Goal: Find specific page/section: Find specific page/section

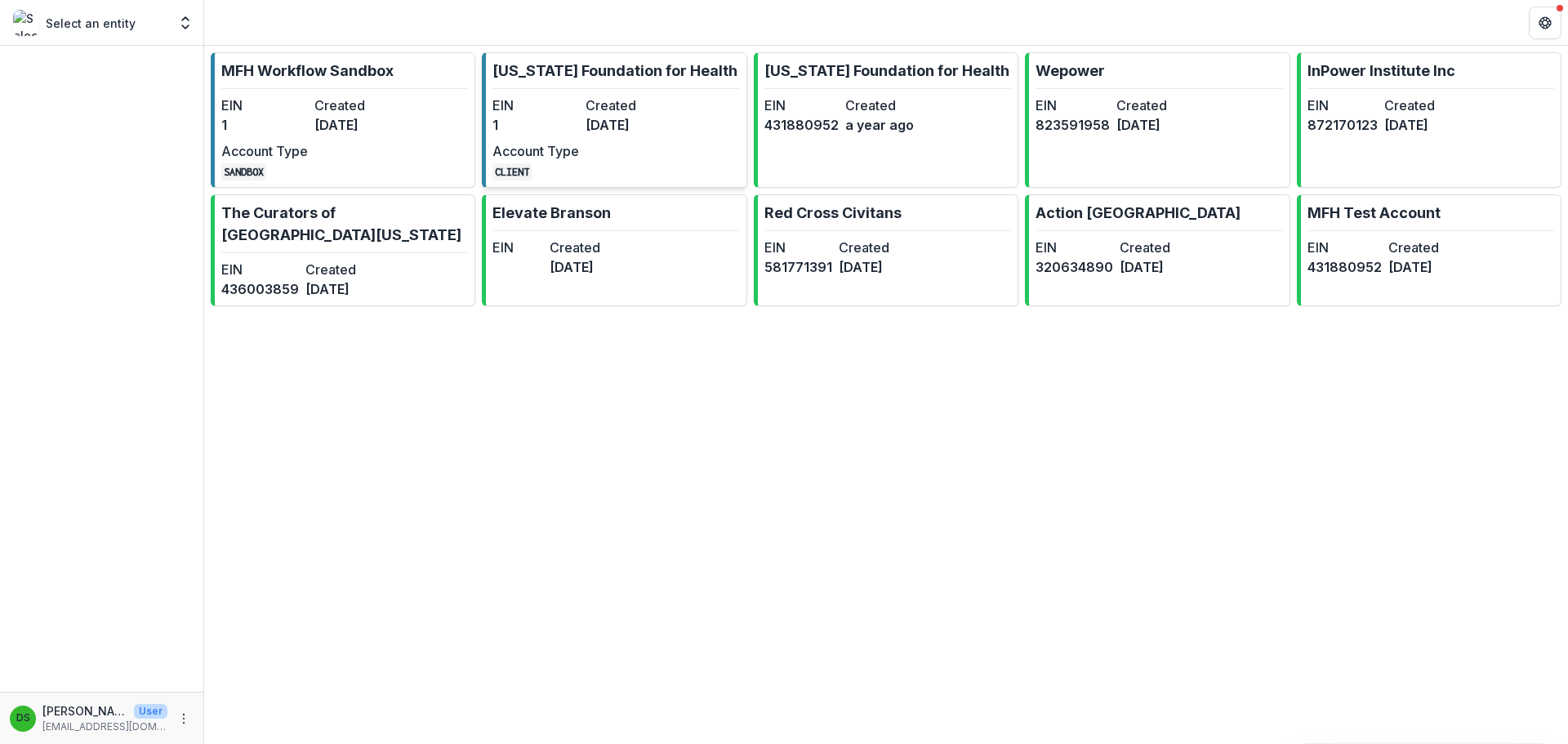
click at [698, 107] on link "[US_STATE] Foundation for Health EIN 1 Created [DATE] Account Type CLIENT" at bounding box center [613, 120] width 264 height 136
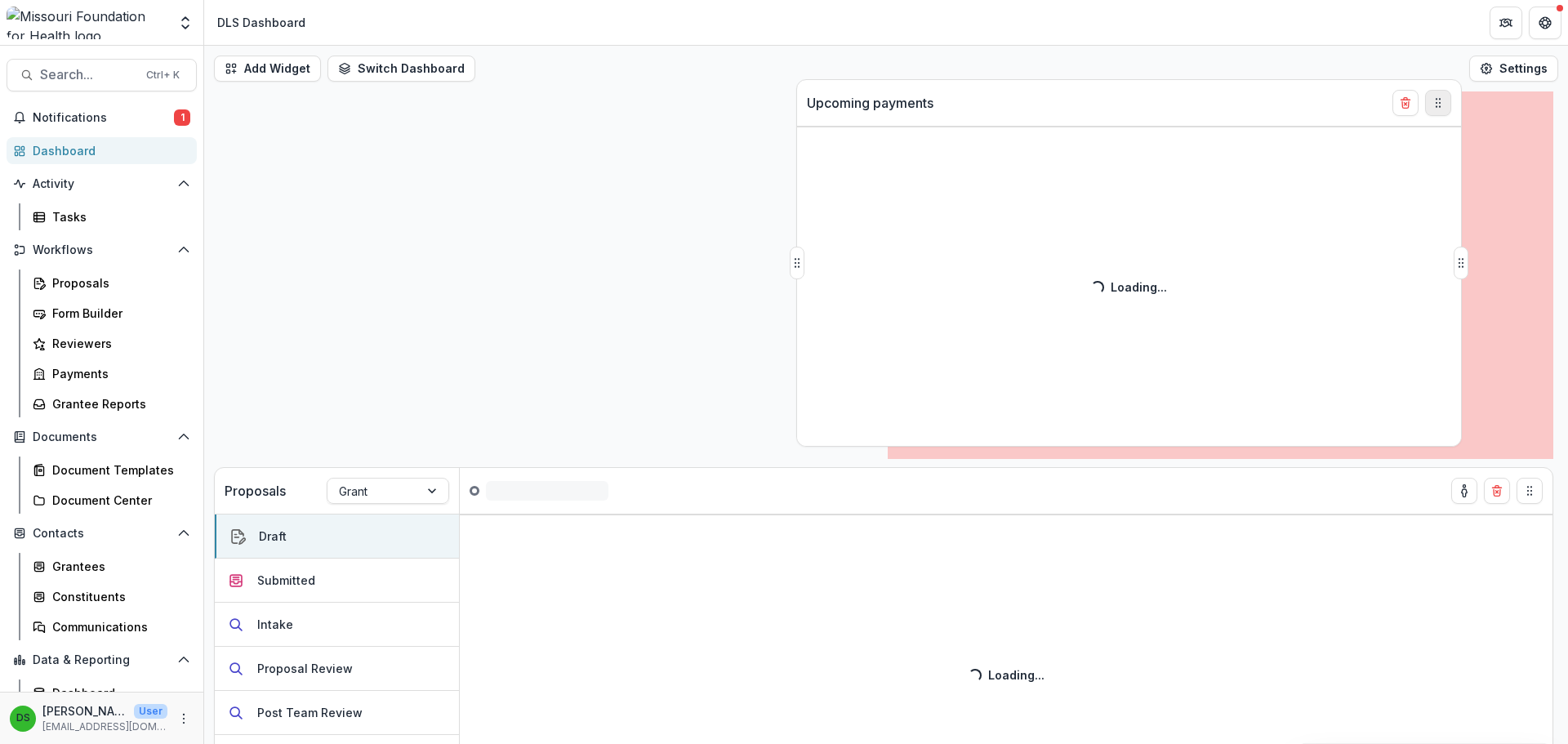
drag, startPoint x: 1523, startPoint y: 474, endPoint x: 1437, endPoint y: 102, distance: 381.8
click at [1437, 102] on icon "Drag" at bounding box center [1437, 102] width 13 height 13
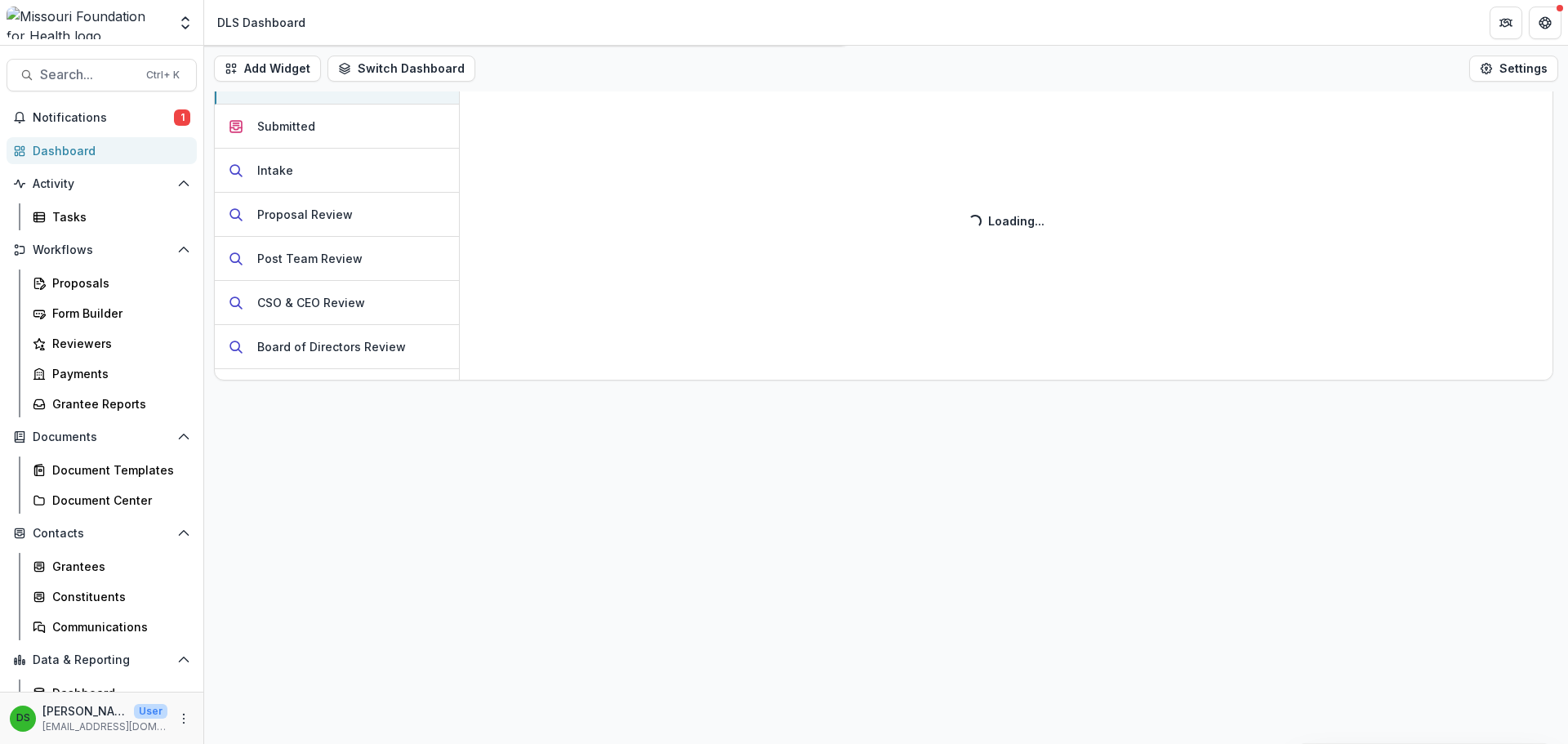
scroll to position [91, 0]
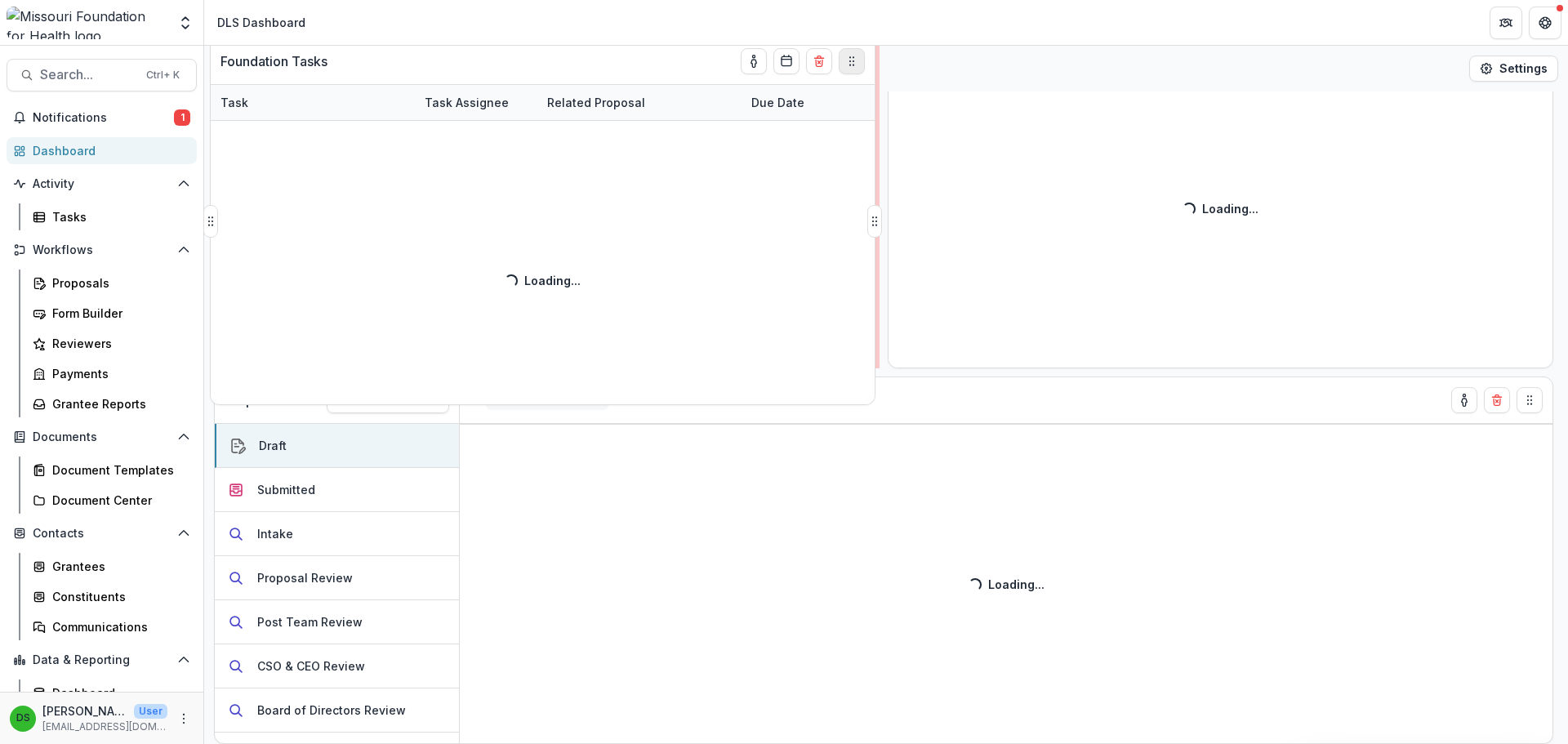
drag, startPoint x: 858, startPoint y: 400, endPoint x: 854, endPoint y: 60, distance: 340.0
click at [854, 60] on icon "Drag" at bounding box center [851, 60] width 13 height 13
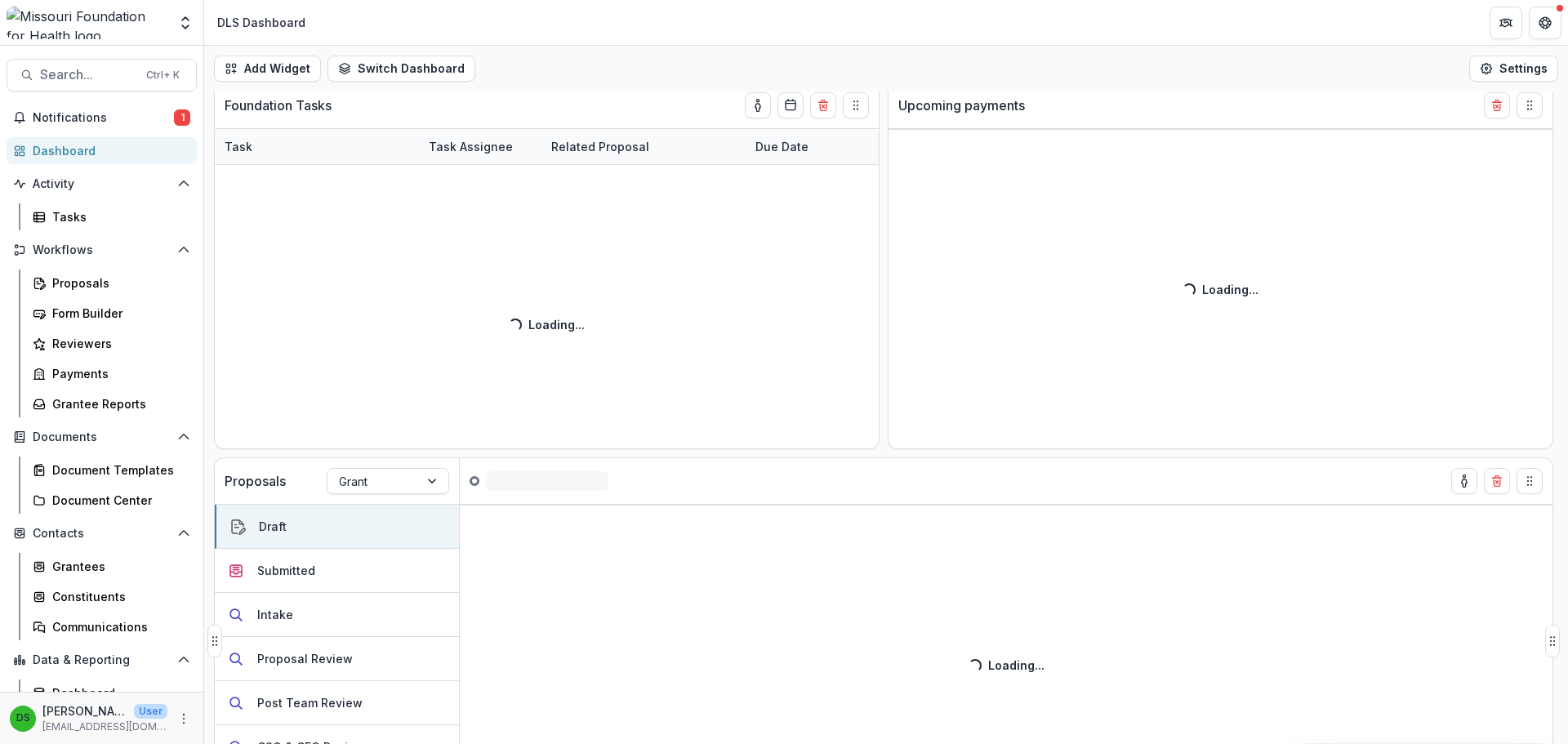
scroll to position [0, 0]
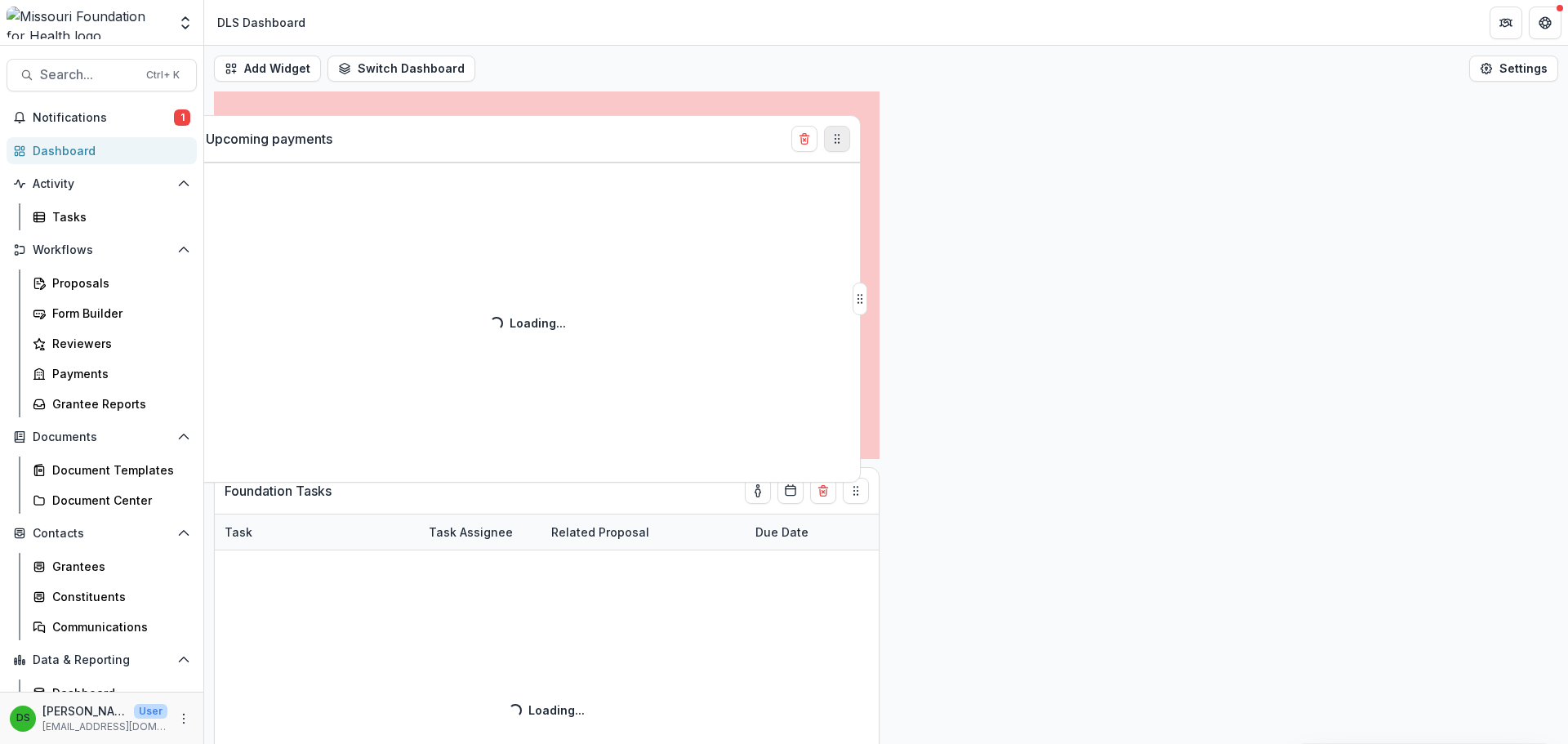
drag, startPoint x: 1027, startPoint y: 141, endPoint x: 842, endPoint y: 138, distance: 185.0
click at [842, 138] on icon "Drag" at bounding box center [836, 139] width 13 height 13
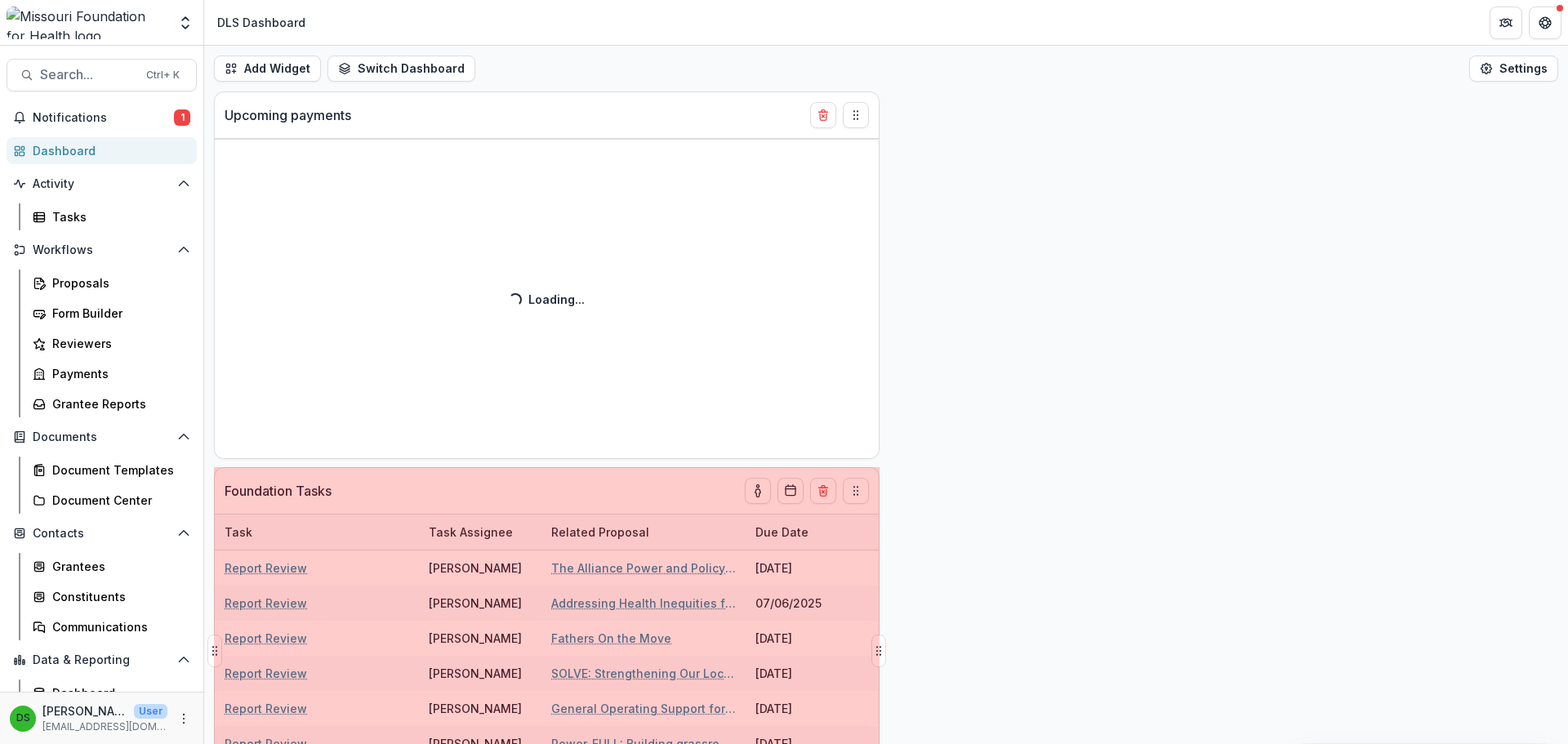
click at [863, 484] on icon "Drag" at bounding box center [855, 490] width 13 height 13
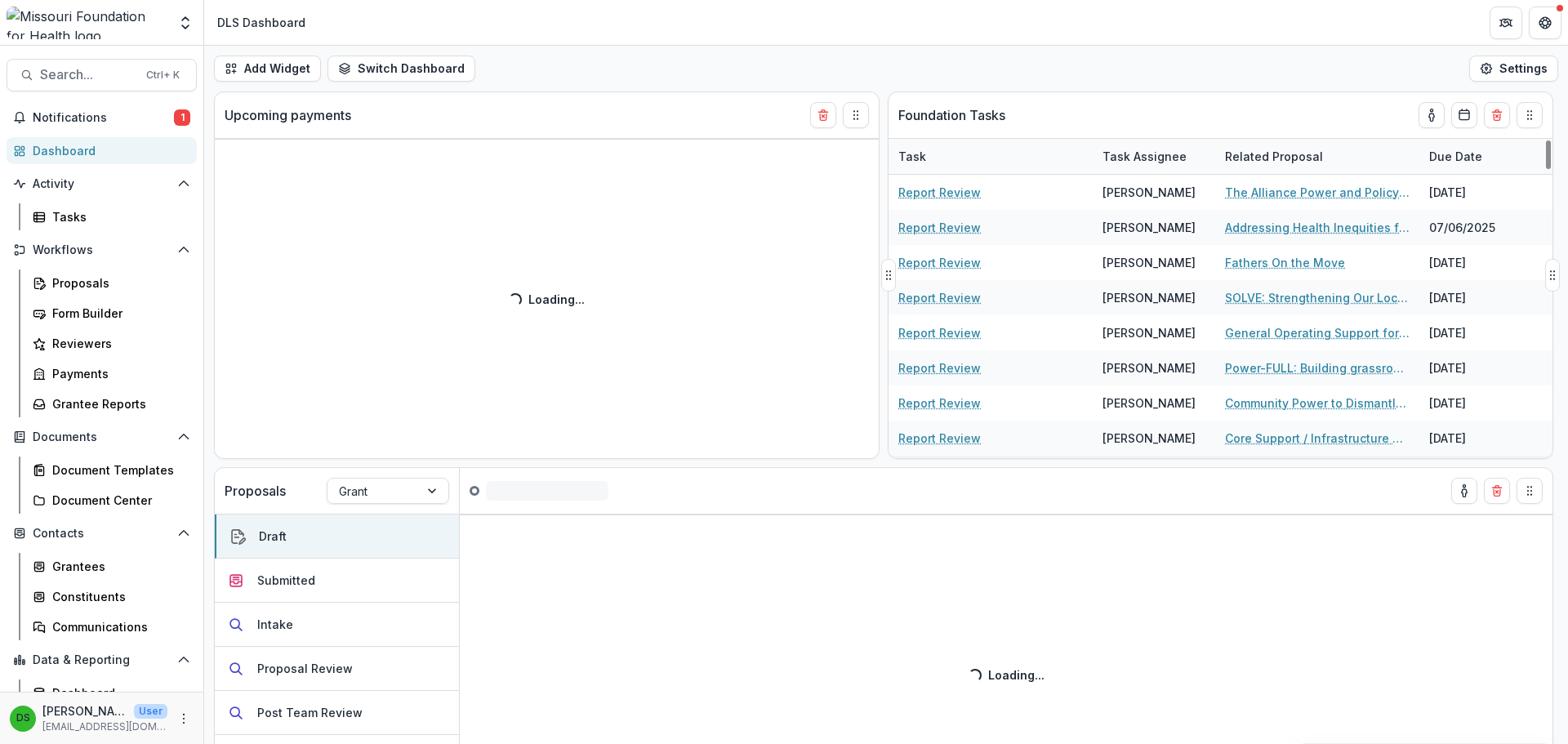
click at [853, 491] on div "Proposals Grant Draft ( ) Draft Submitted Intake Proposal Review Post Team Revi…" at bounding box center [885, 417] width 1363 height 652
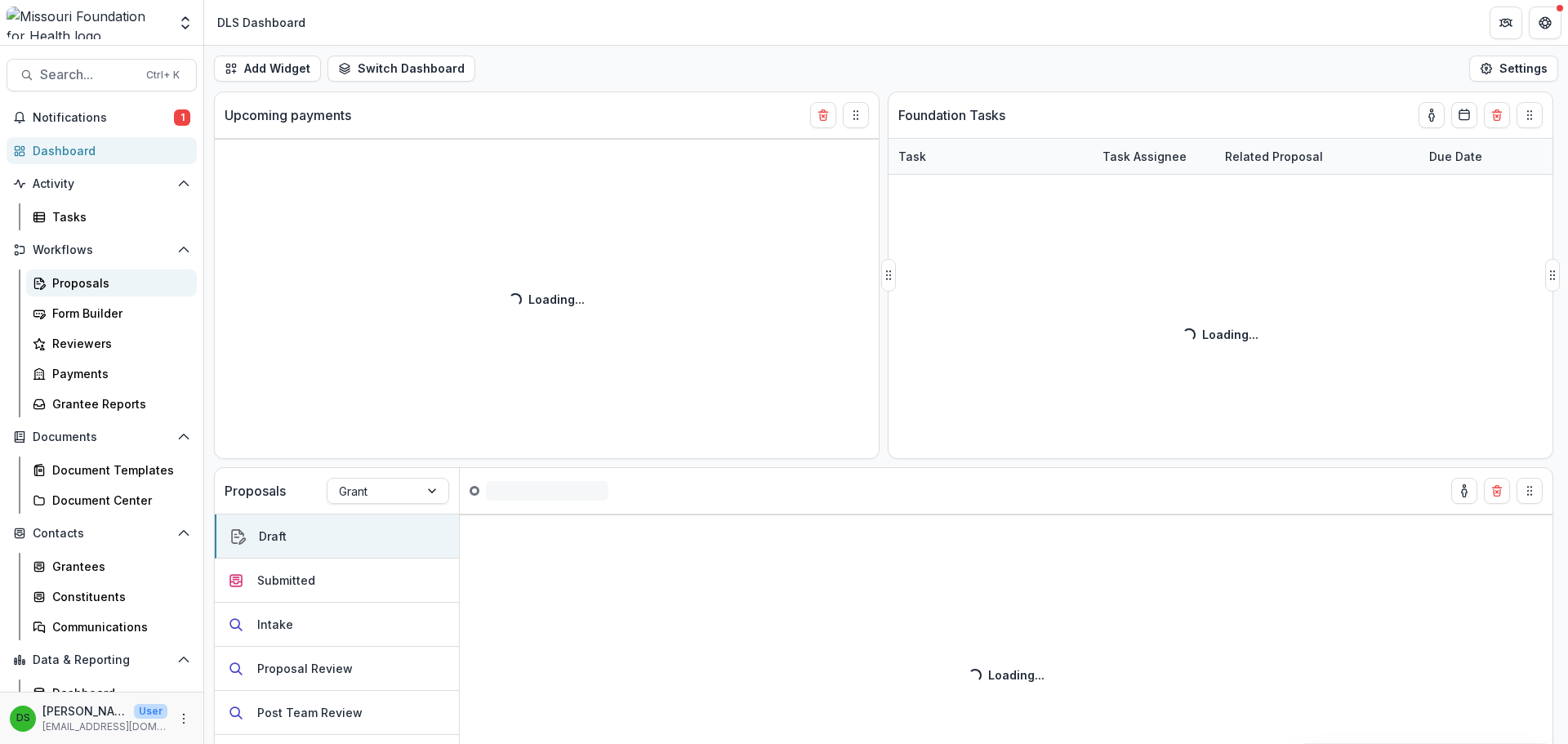
click at [69, 286] on div "Proposals" at bounding box center [118, 282] width 132 height 17
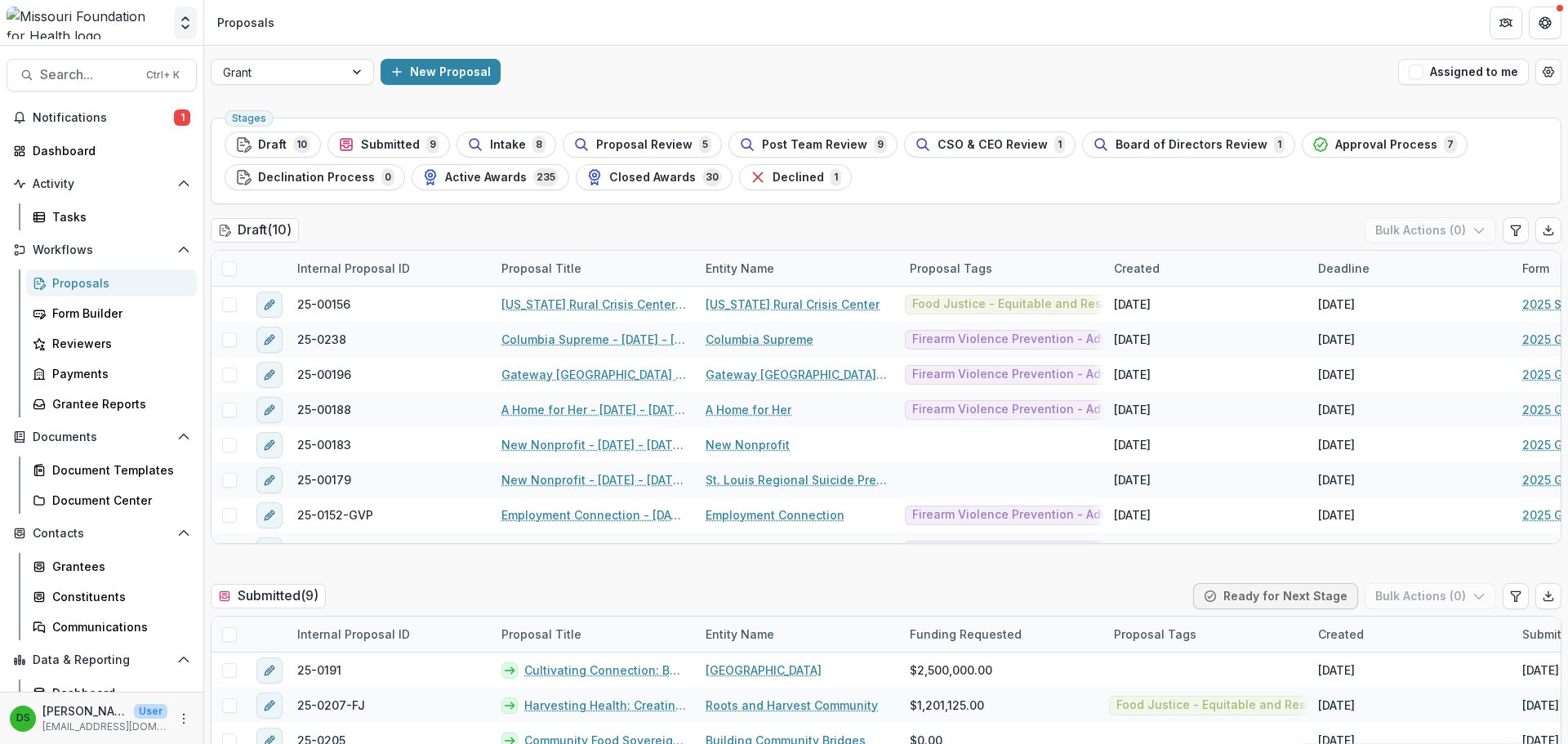
click at [184, 28] on polyline "Open entity switcher" at bounding box center [185, 27] width 7 height 3
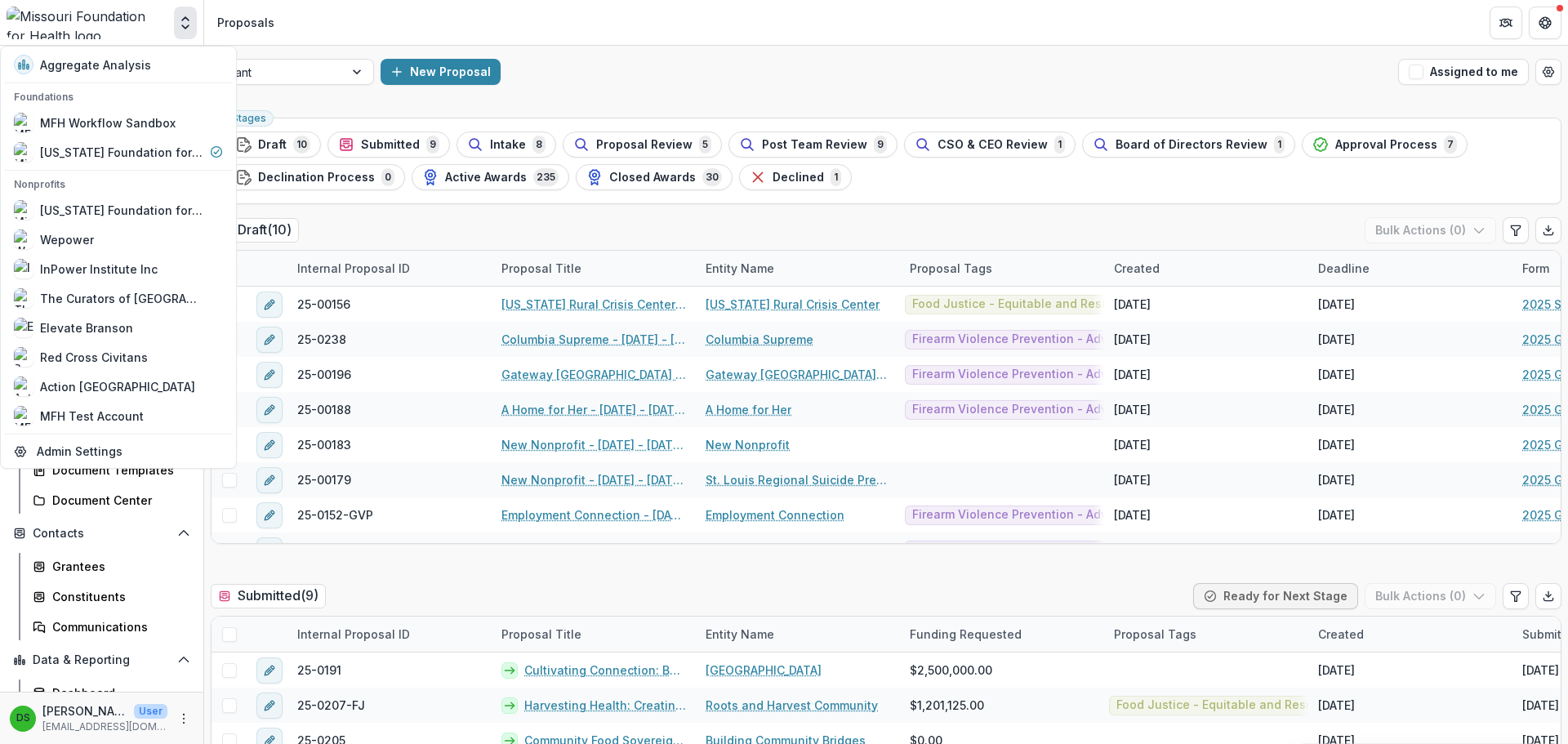
click at [189, 22] on icon "Open entity switcher" at bounding box center [185, 23] width 17 height 17
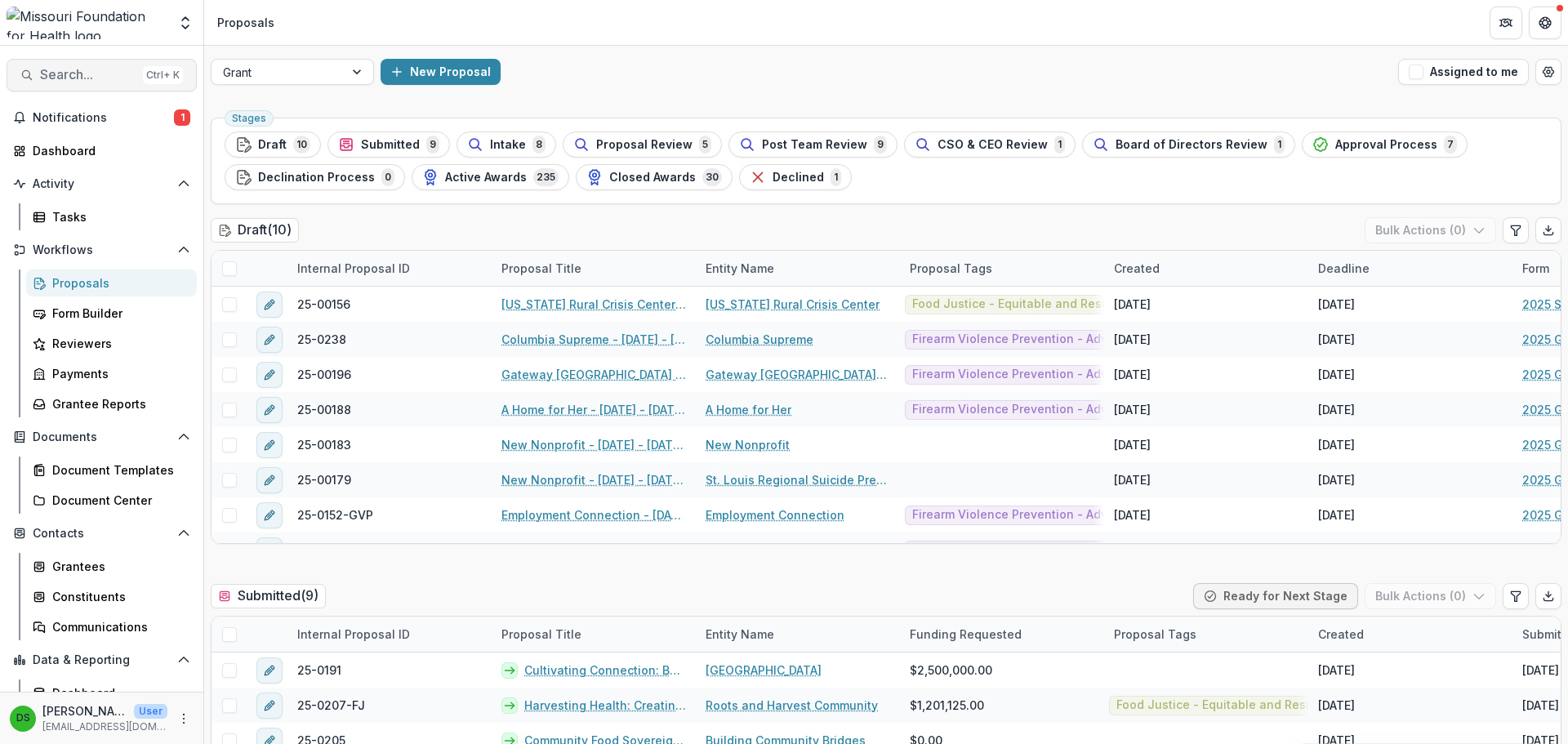
click at [105, 75] on span "Search..." at bounding box center [87, 75] width 96 height 16
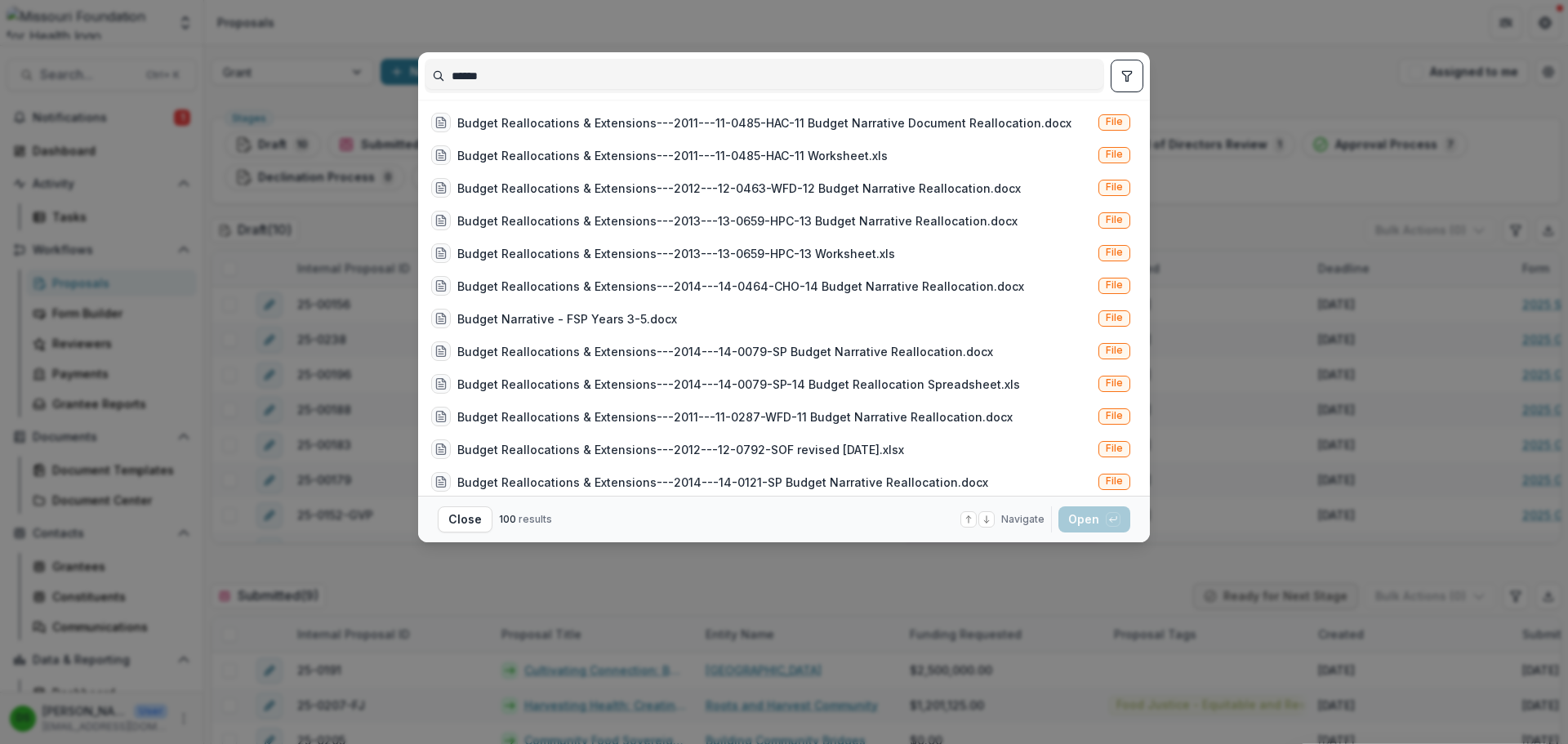
click at [1122, 72] on icon "toggle filters" at bounding box center [1126, 76] width 9 height 10
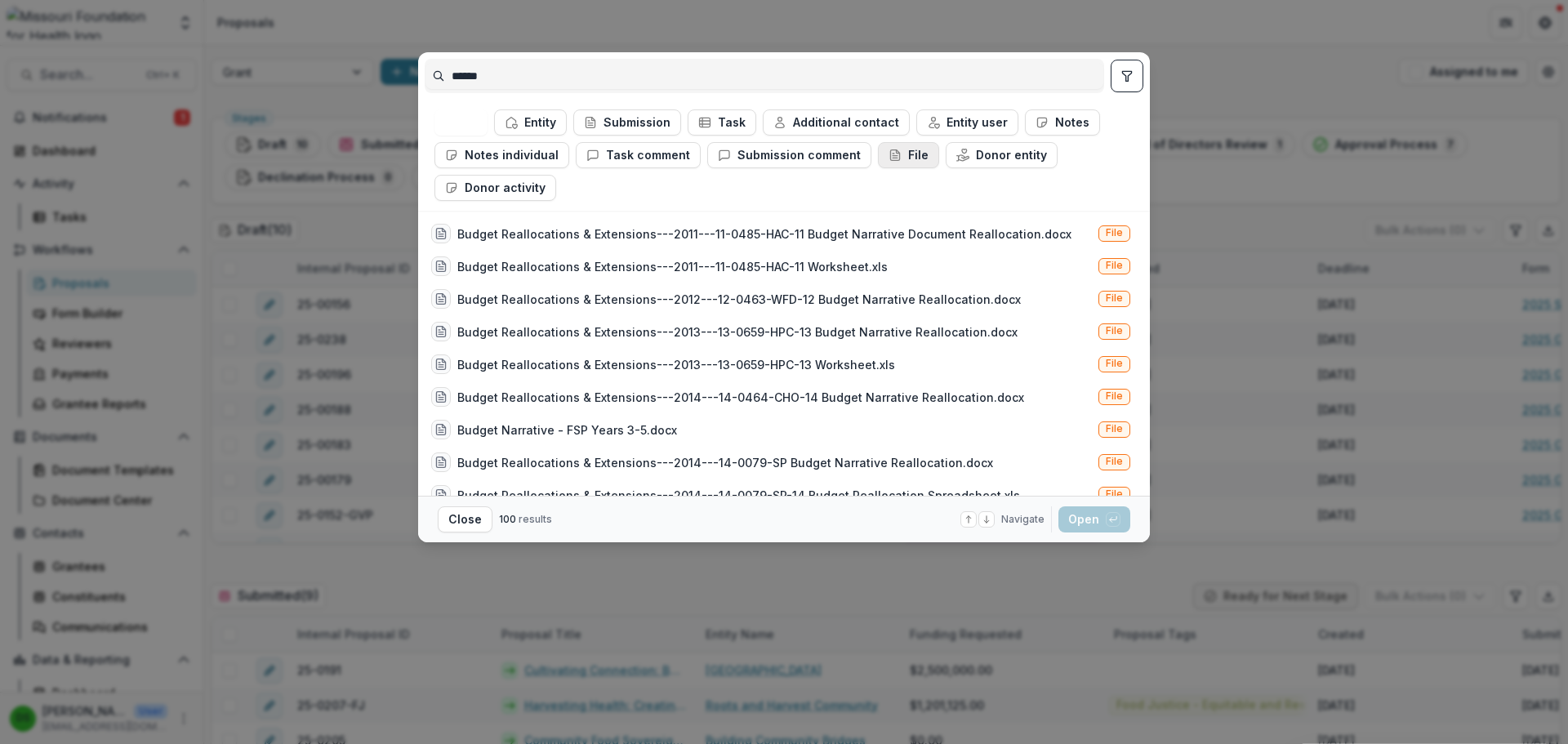
click at [914, 159] on button "File" at bounding box center [908, 155] width 61 height 26
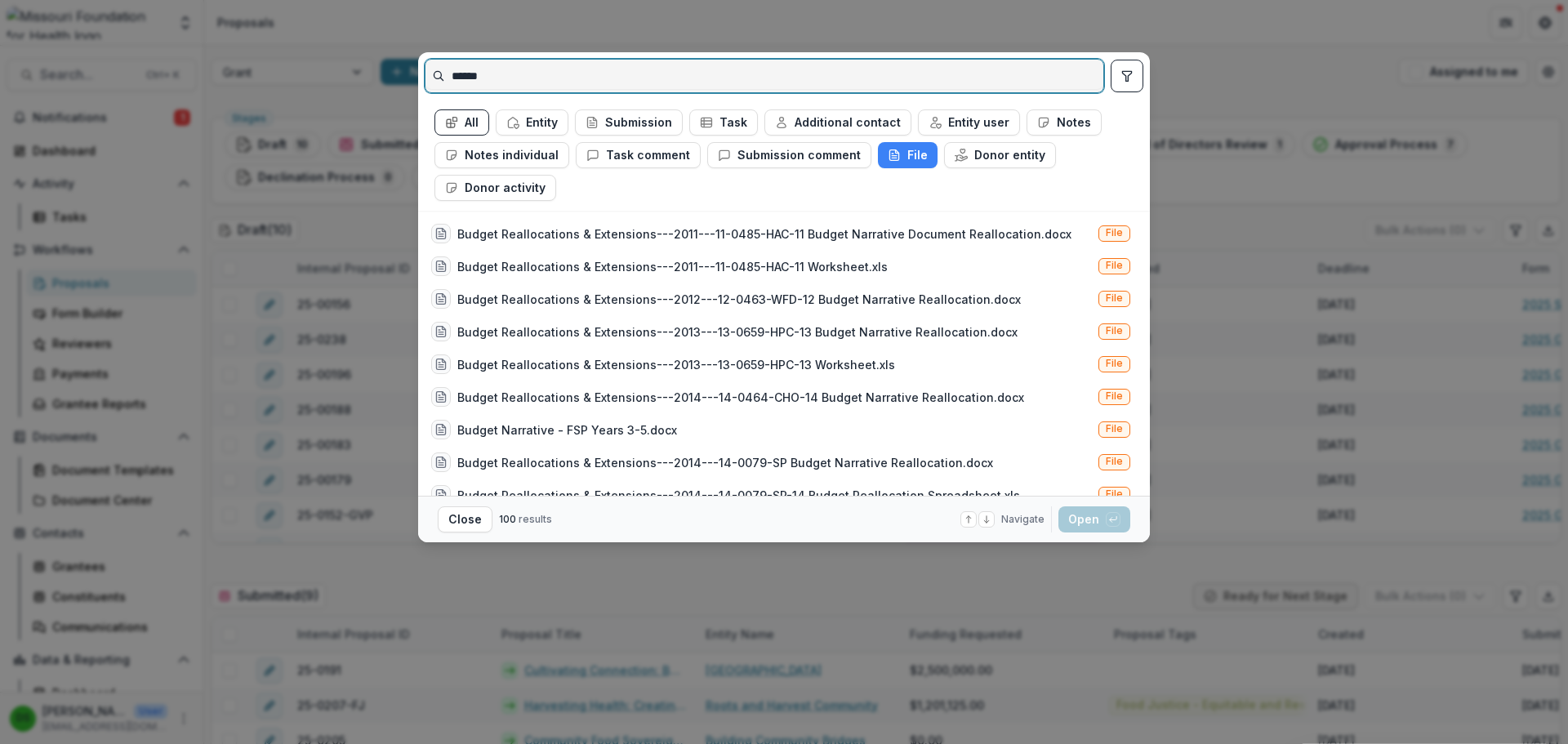
click at [863, 68] on input "******" at bounding box center [764, 76] width 678 height 26
drag, startPoint x: 863, startPoint y: 68, endPoint x: 435, endPoint y: 85, distance: 428.3
click at [435, 85] on input "******" at bounding box center [764, 76] width 678 height 26
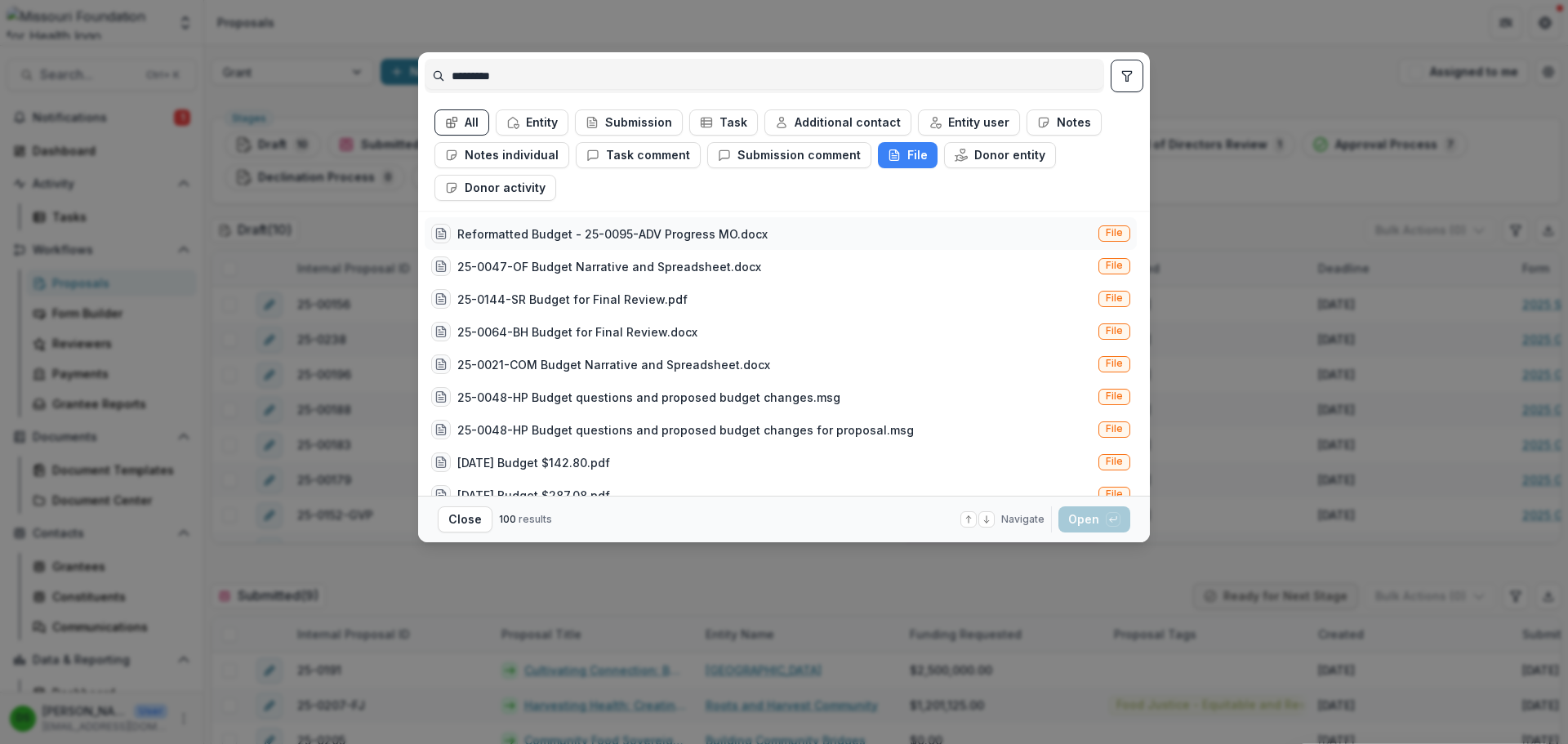
drag, startPoint x: 642, startPoint y: 276, endPoint x: 614, endPoint y: 247, distance: 40.3
click at [614, 247] on div "Reformatted Budget - 25-0095-ADV Progress MO.docx File" at bounding box center [781, 233] width 712 height 33
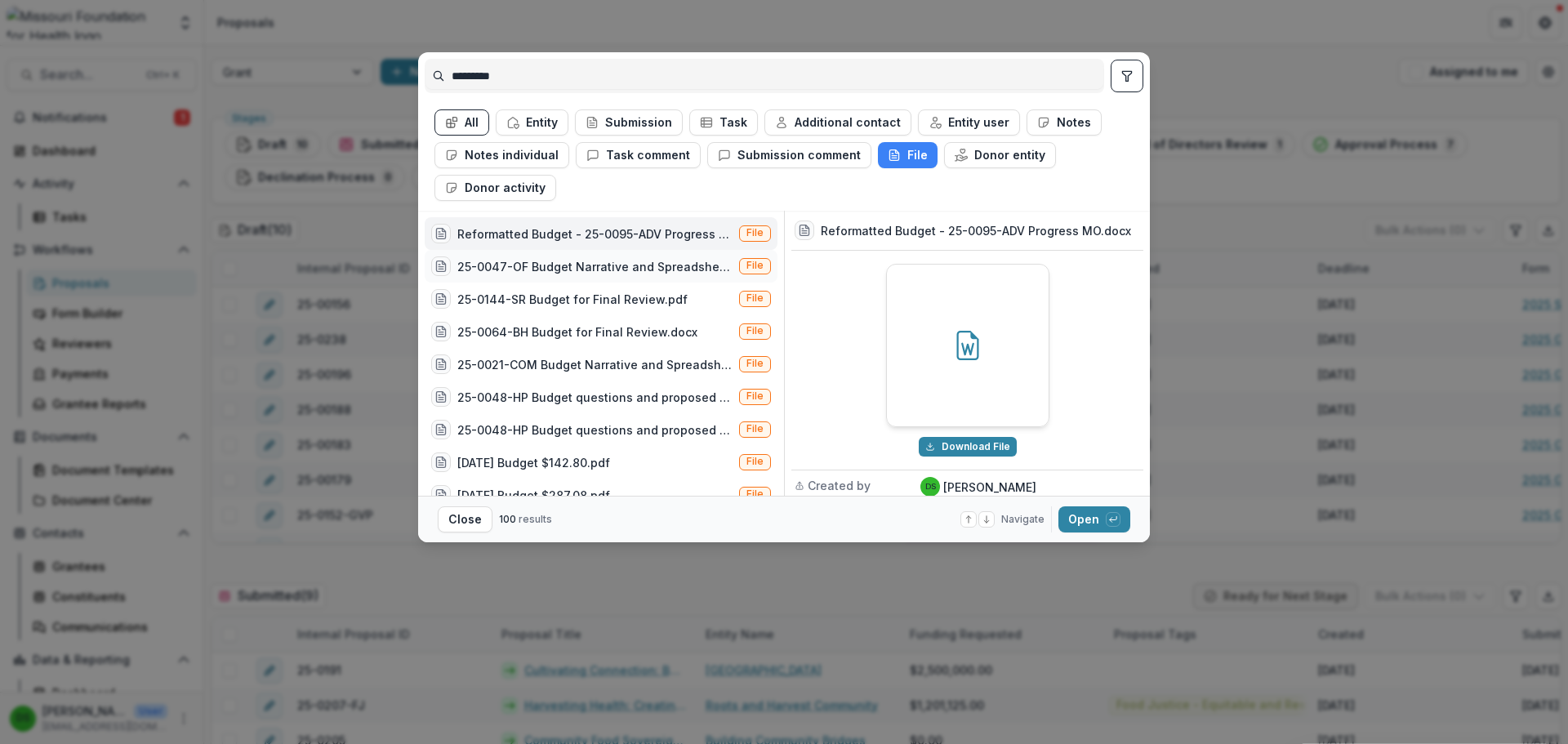
click at [563, 265] on div "25-0047-OF Budget Narrative and Spreadsheet.docx" at bounding box center [595, 266] width 275 height 17
click at [562, 297] on div "25-0144-SR Budget for Final Review.pdf" at bounding box center [572, 299] width 231 height 17
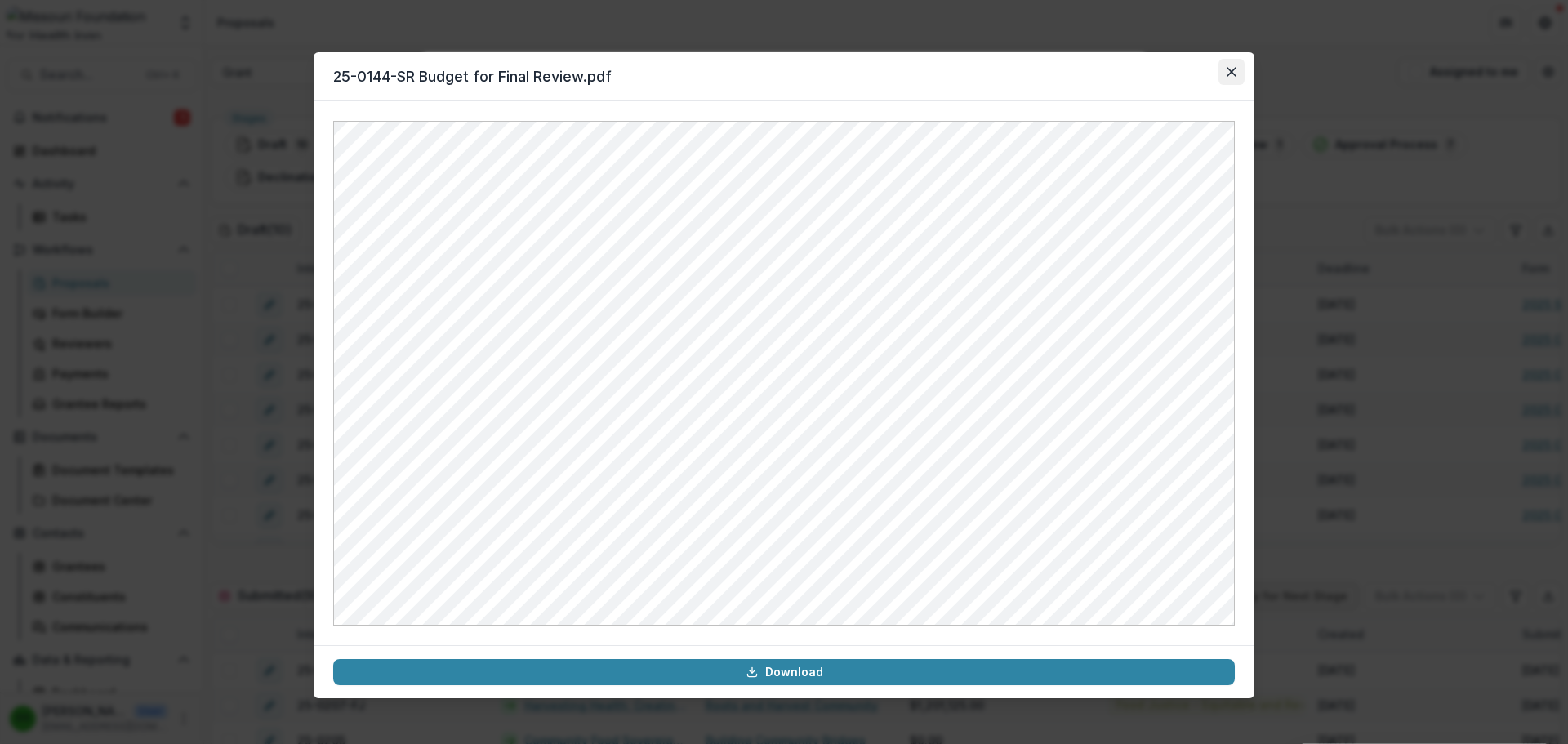
click at [1230, 72] on icon "Close" at bounding box center [1232, 72] width 10 height 10
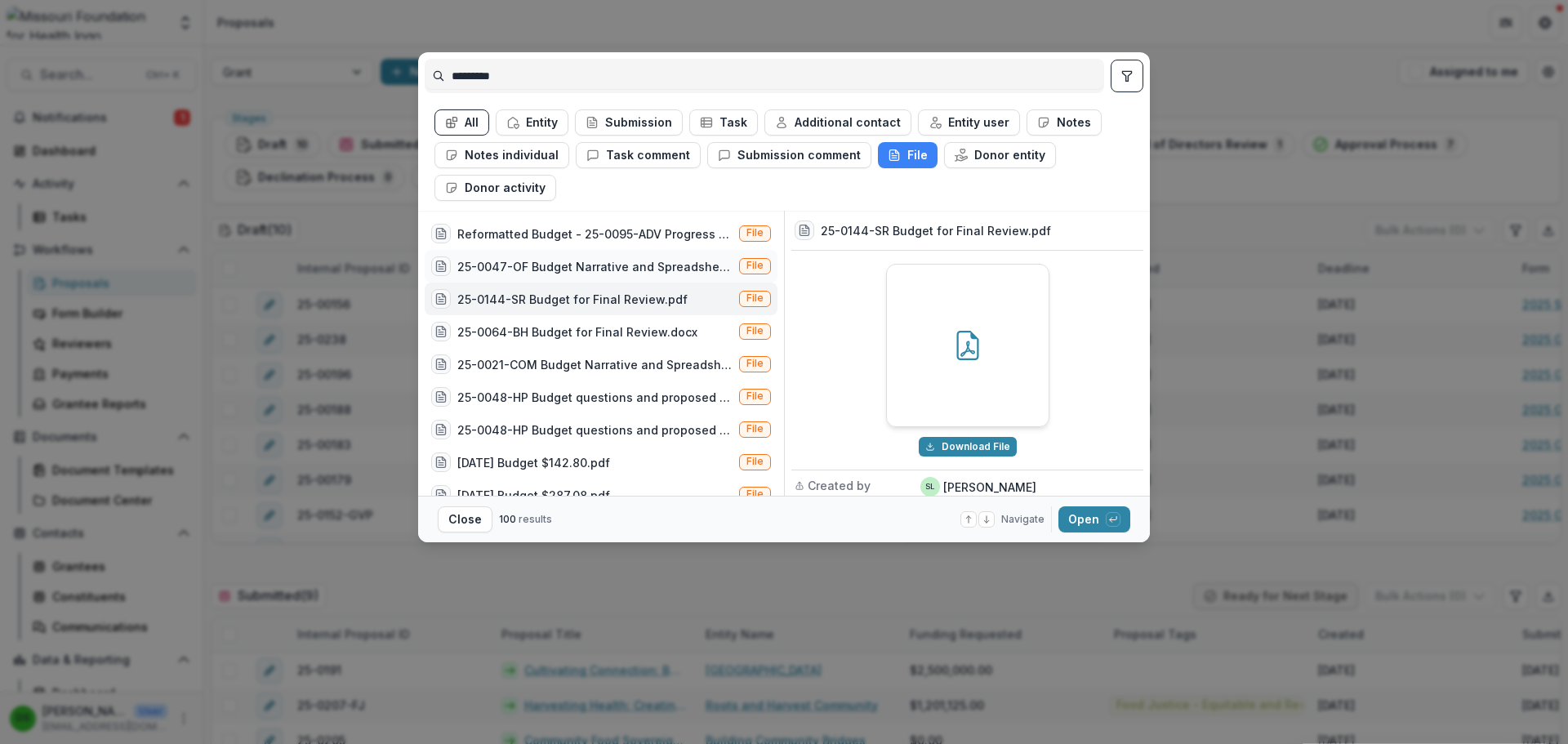
click at [629, 263] on div "25-0047-OF Budget Narrative and Spreadsheet.docx" at bounding box center [595, 266] width 275 height 17
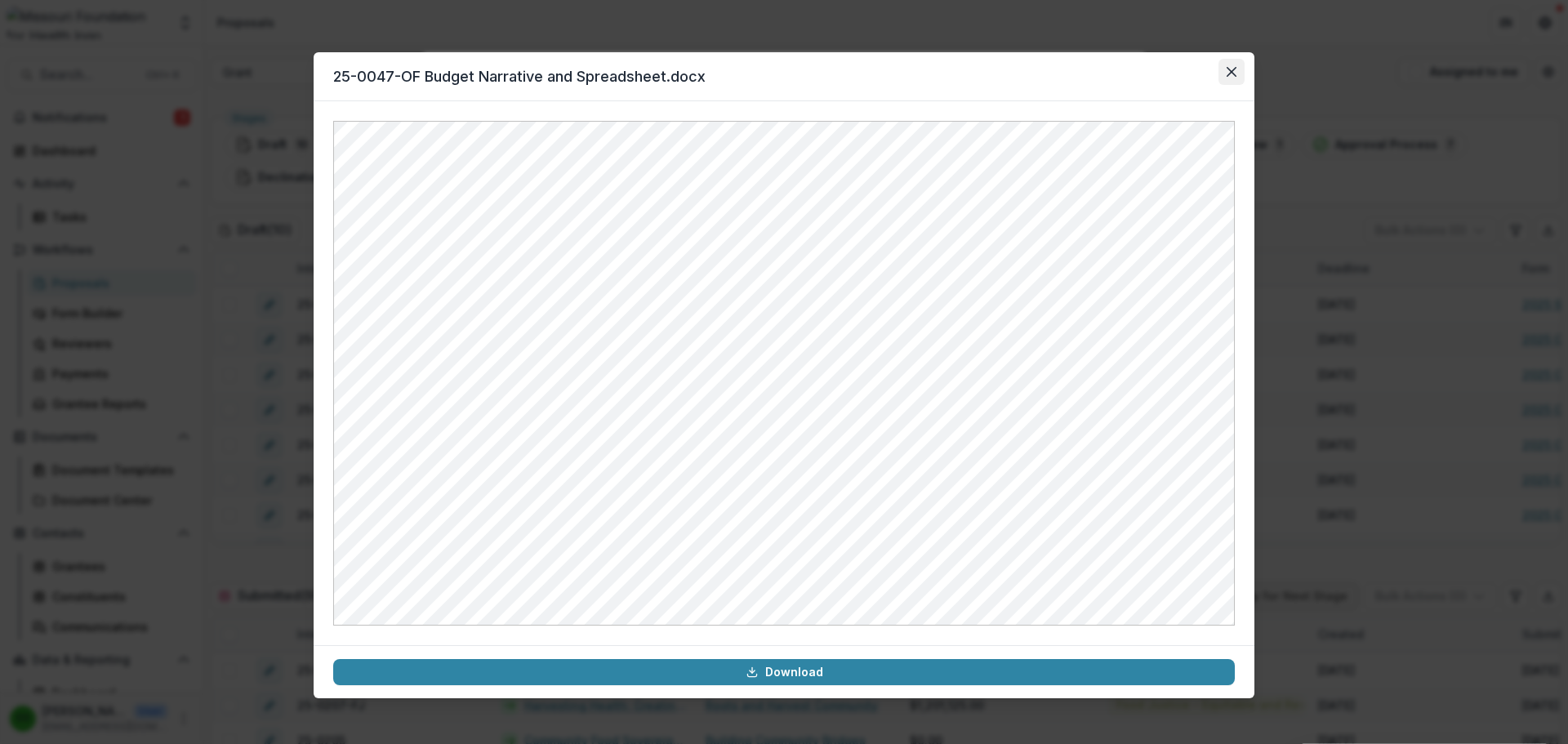
click at [1230, 69] on icon "Close" at bounding box center [1232, 72] width 10 height 10
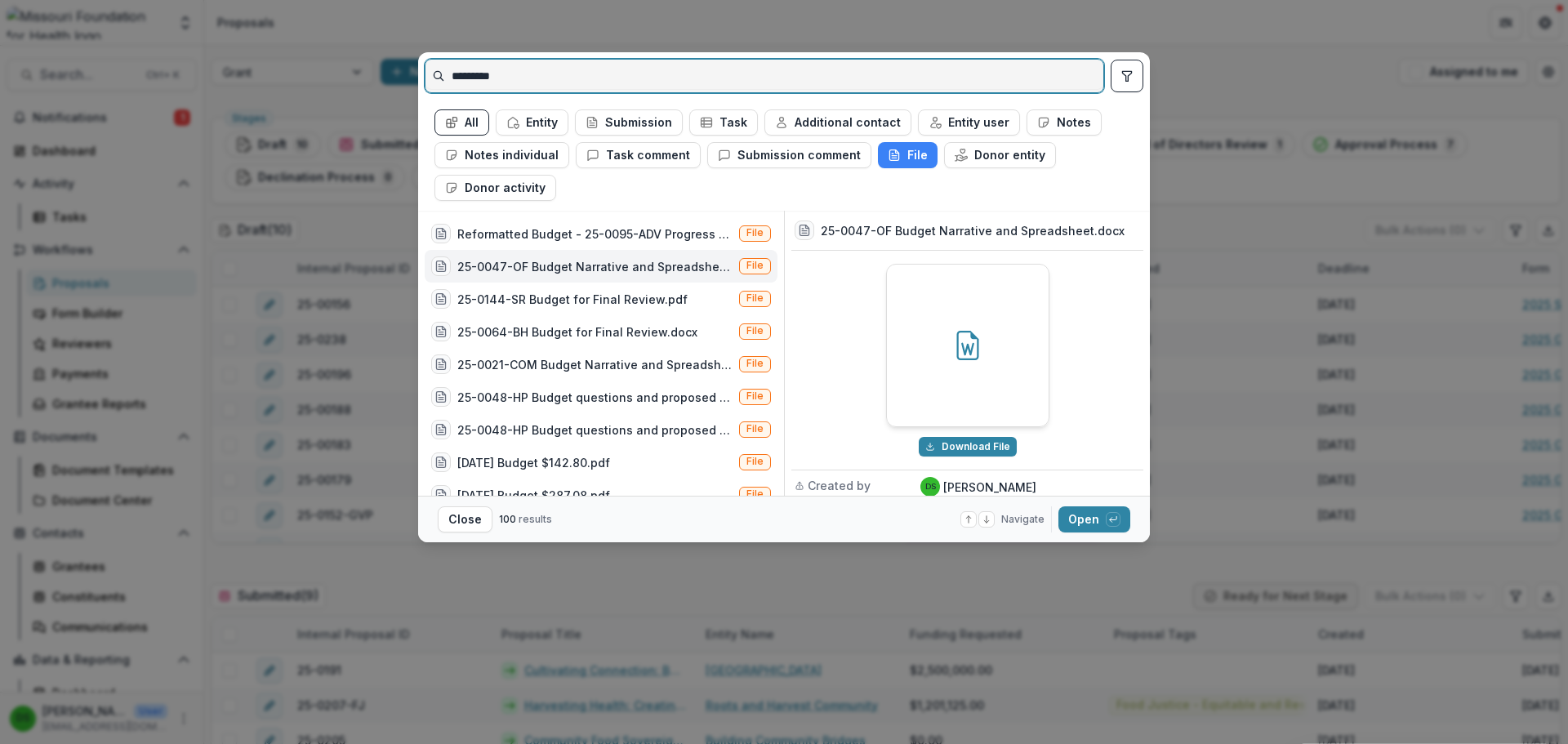
drag, startPoint x: 638, startPoint y: 81, endPoint x: 446, endPoint y: 66, distance: 192.6
click at [446, 66] on input "*********" at bounding box center [764, 76] width 678 height 26
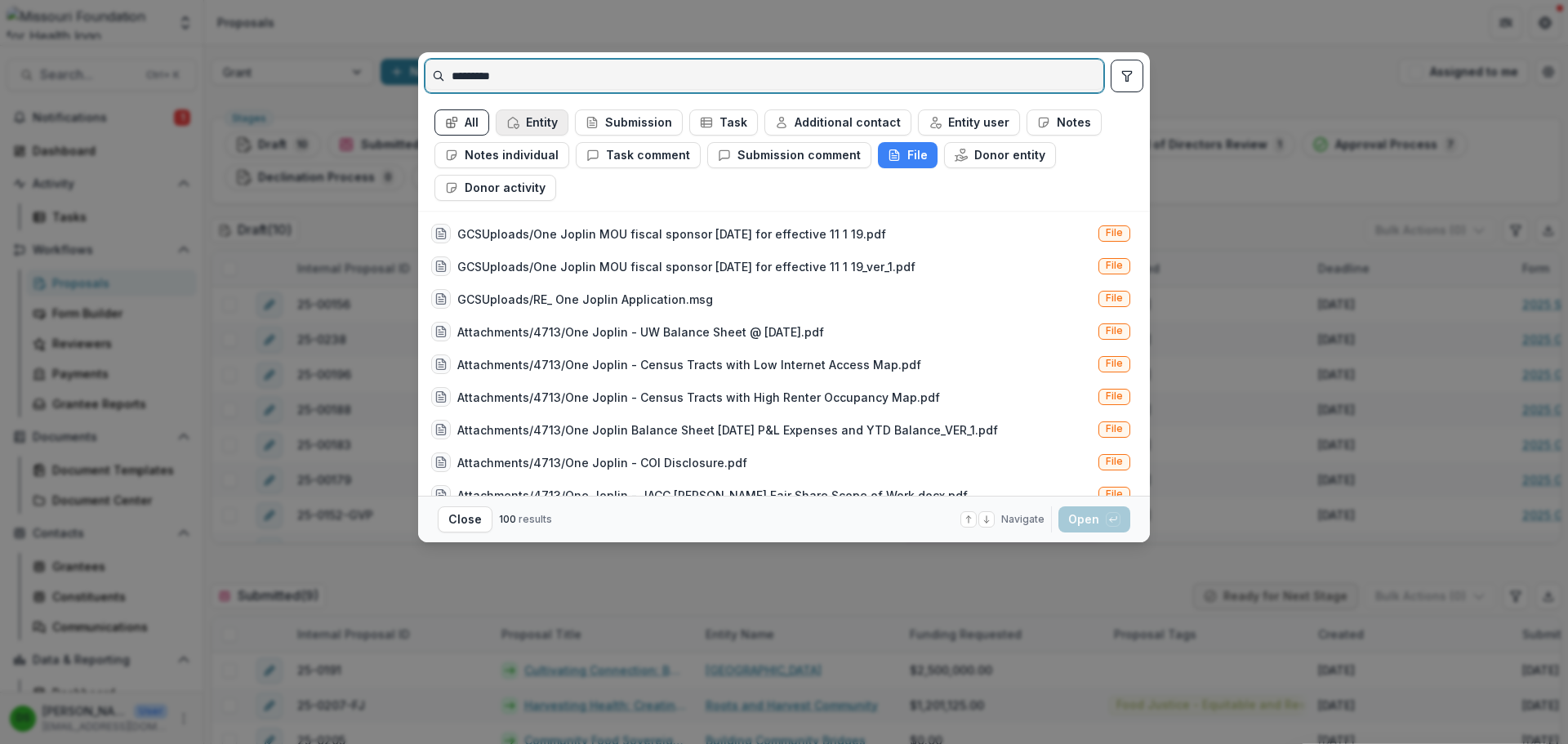
type input "*********"
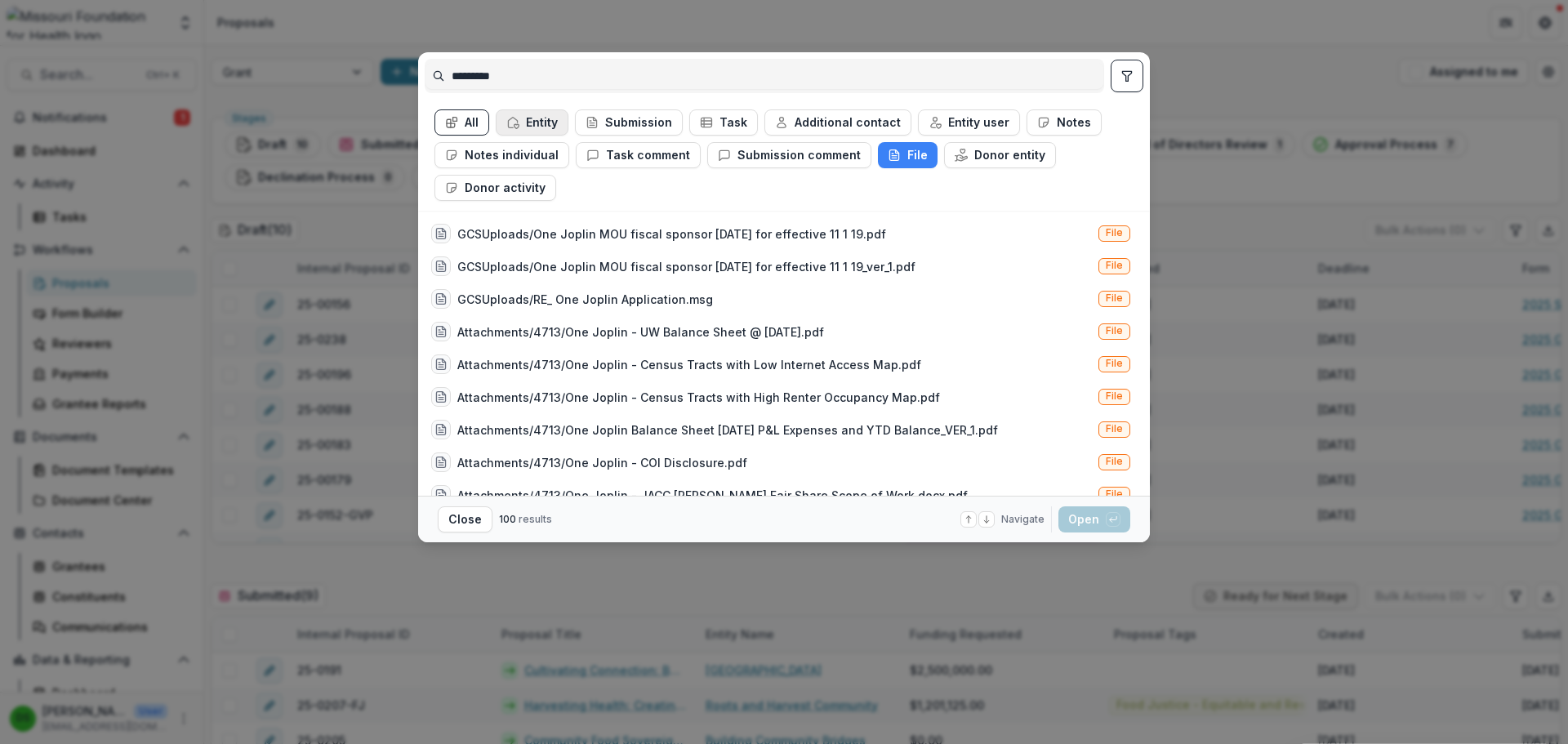
click at [526, 125] on button "Entity" at bounding box center [531, 123] width 72 height 26
click at [898, 157] on button "File" at bounding box center [907, 155] width 59 height 26
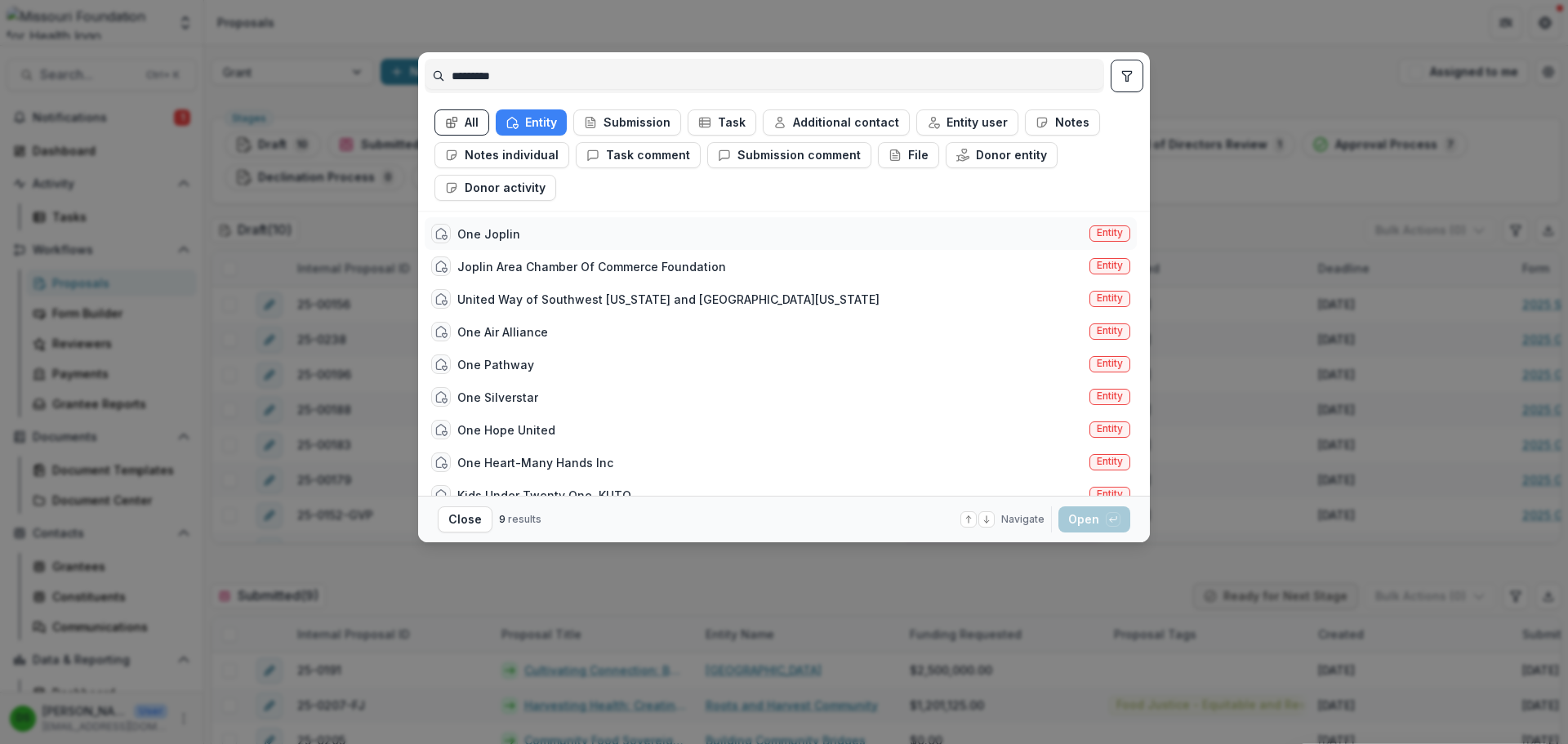
click at [509, 232] on div "One Joplin" at bounding box center [489, 233] width 63 height 17
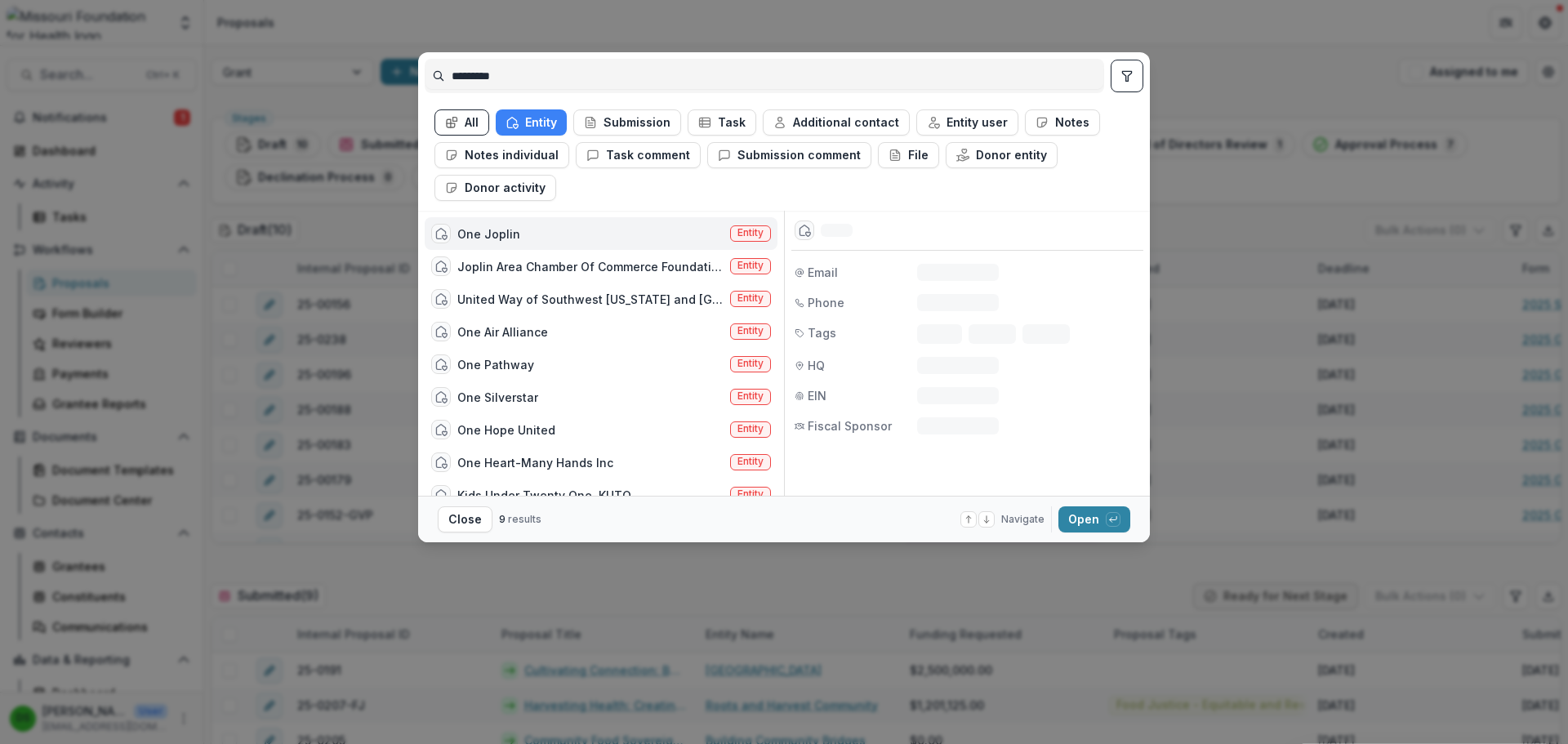
click at [509, 232] on div "One Joplin" at bounding box center [489, 233] width 63 height 17
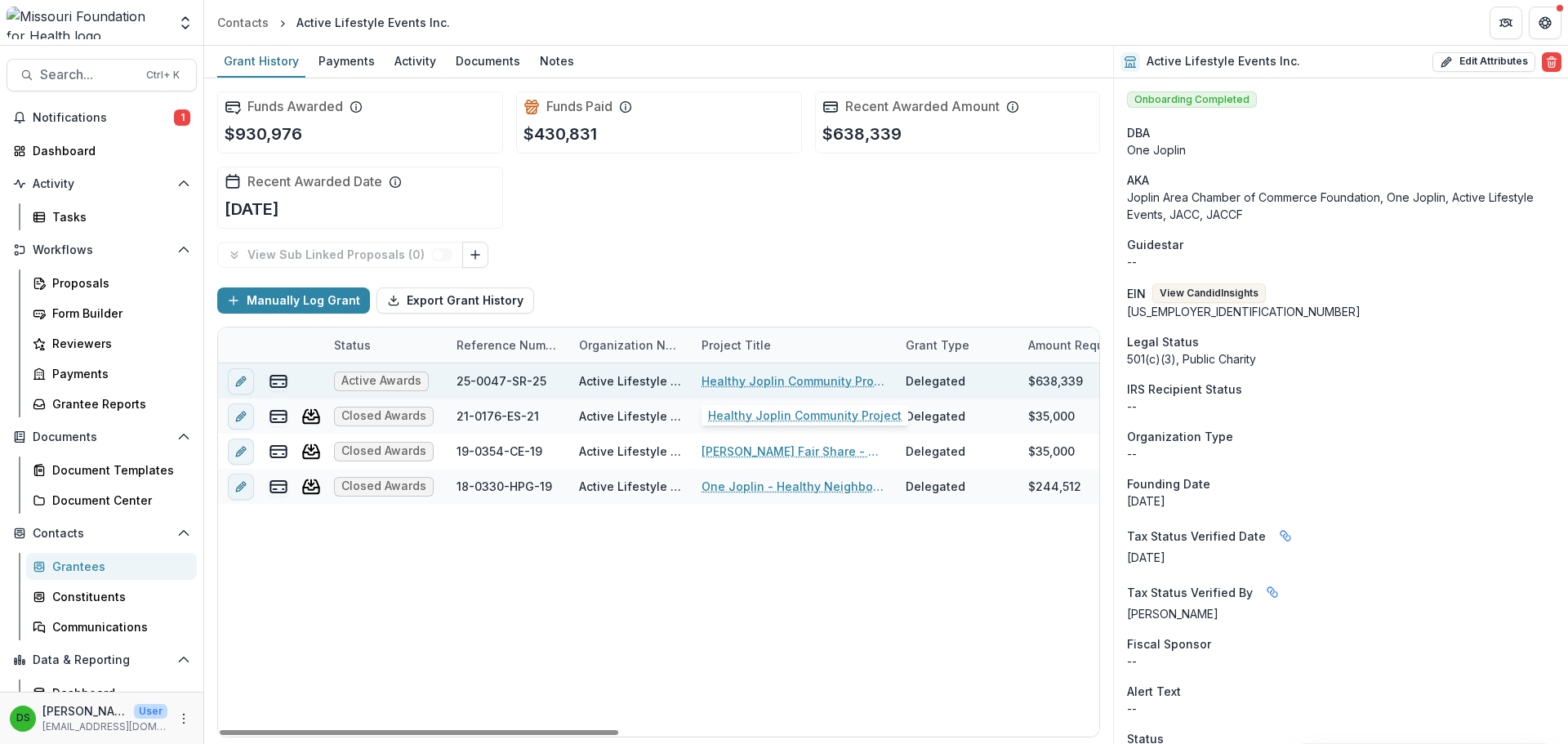
click at [847, 384] on link "Healthy Joplin Community Project" at bounding box center [793, 380] width 185 height 17
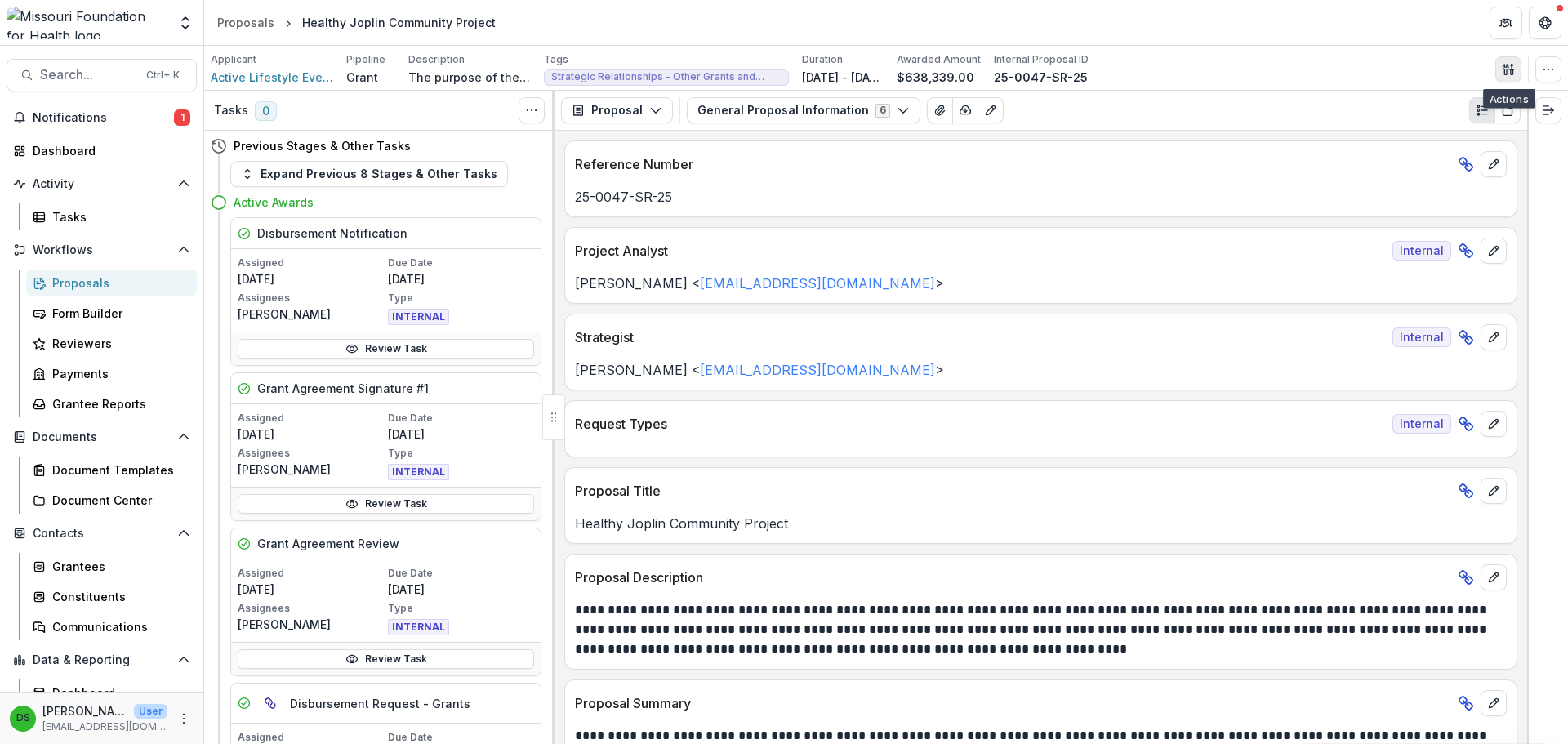
click at [1517, 67] on button "button" at bounding box center [1508, 69] width 26 height 26
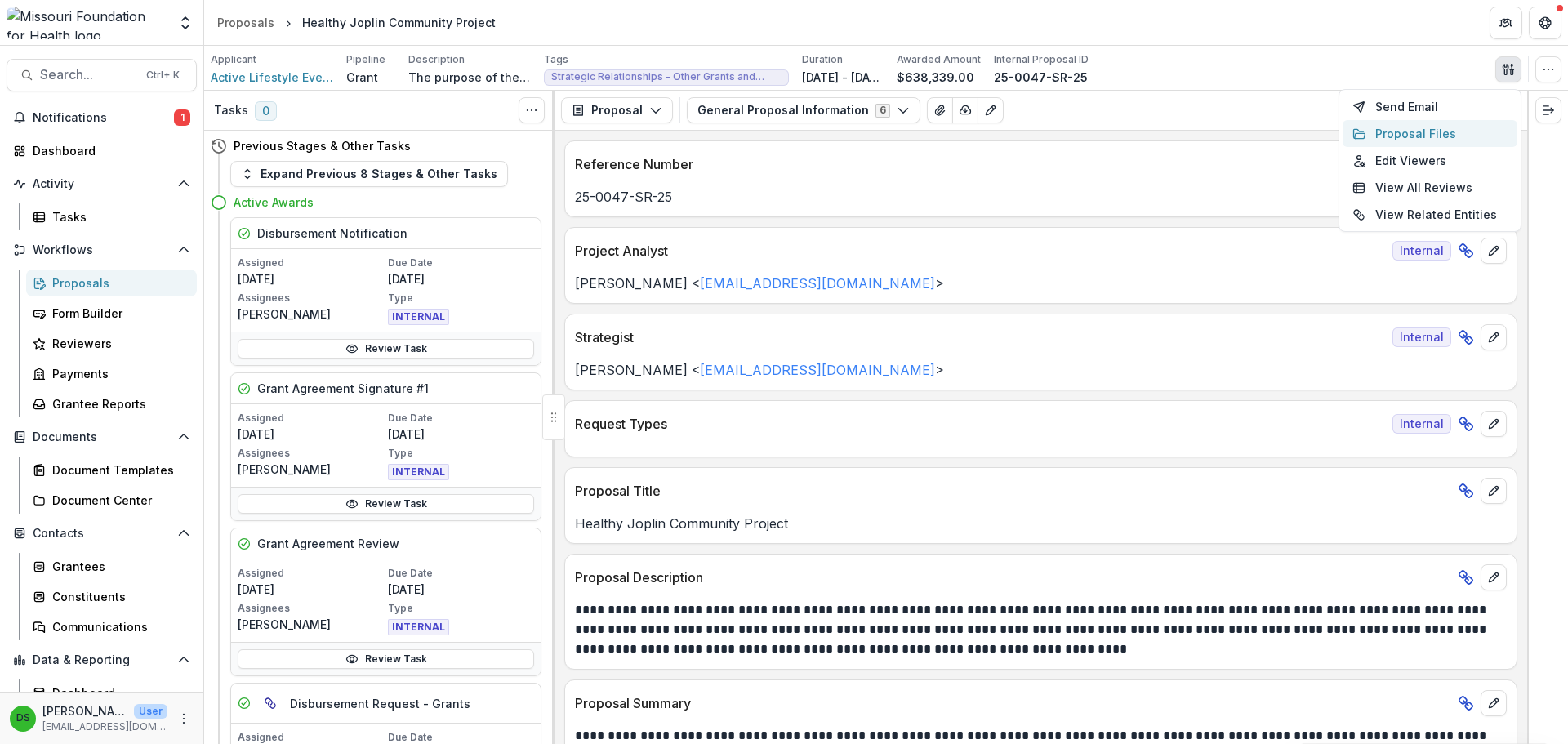
click at [1415, 133] on button "Proposal Files" at bounding box center [1430, 133] width 175 height 27
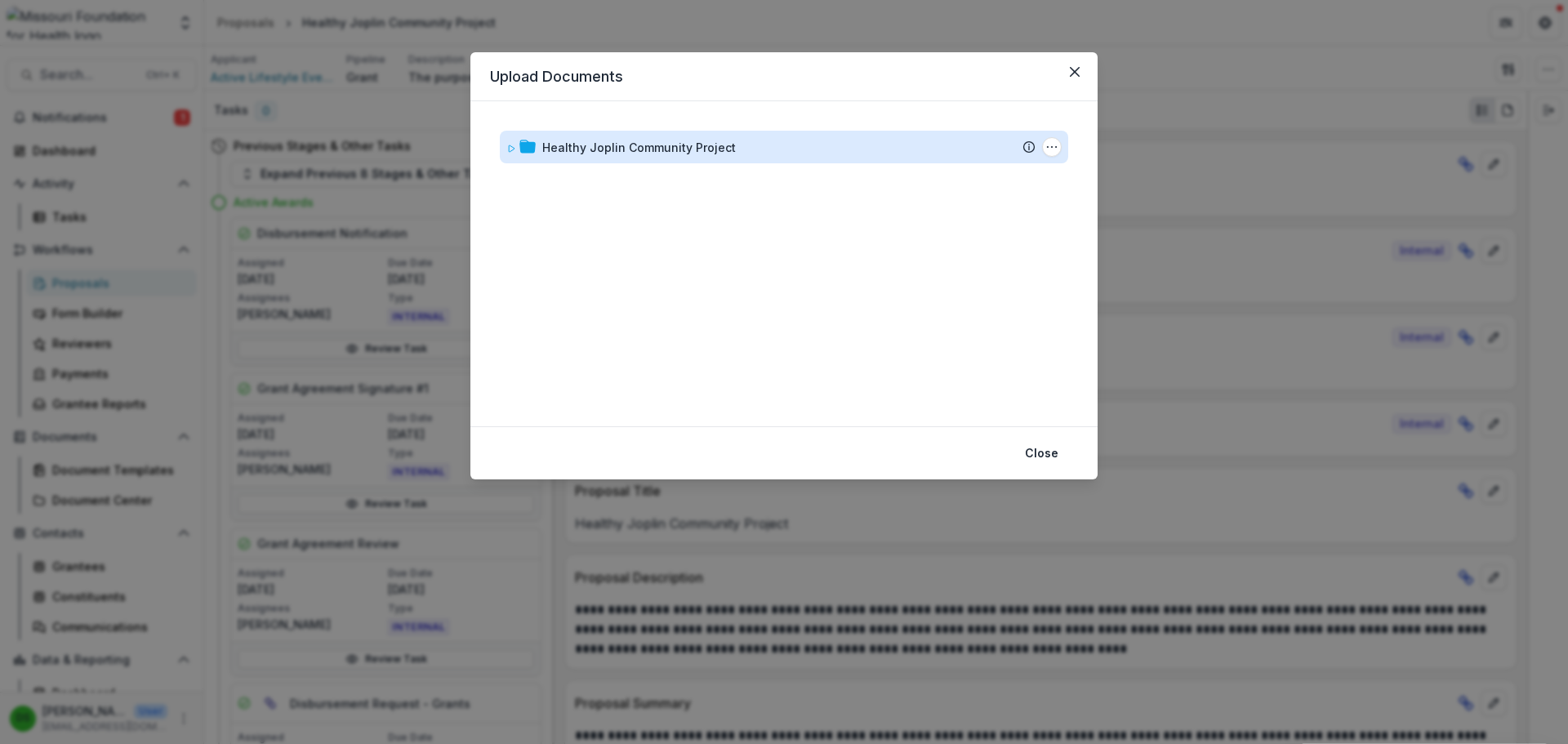
click at [646, 144] on div "Healthy Joplin Community Project" at bounding box center [639, 146] width 194 height 17
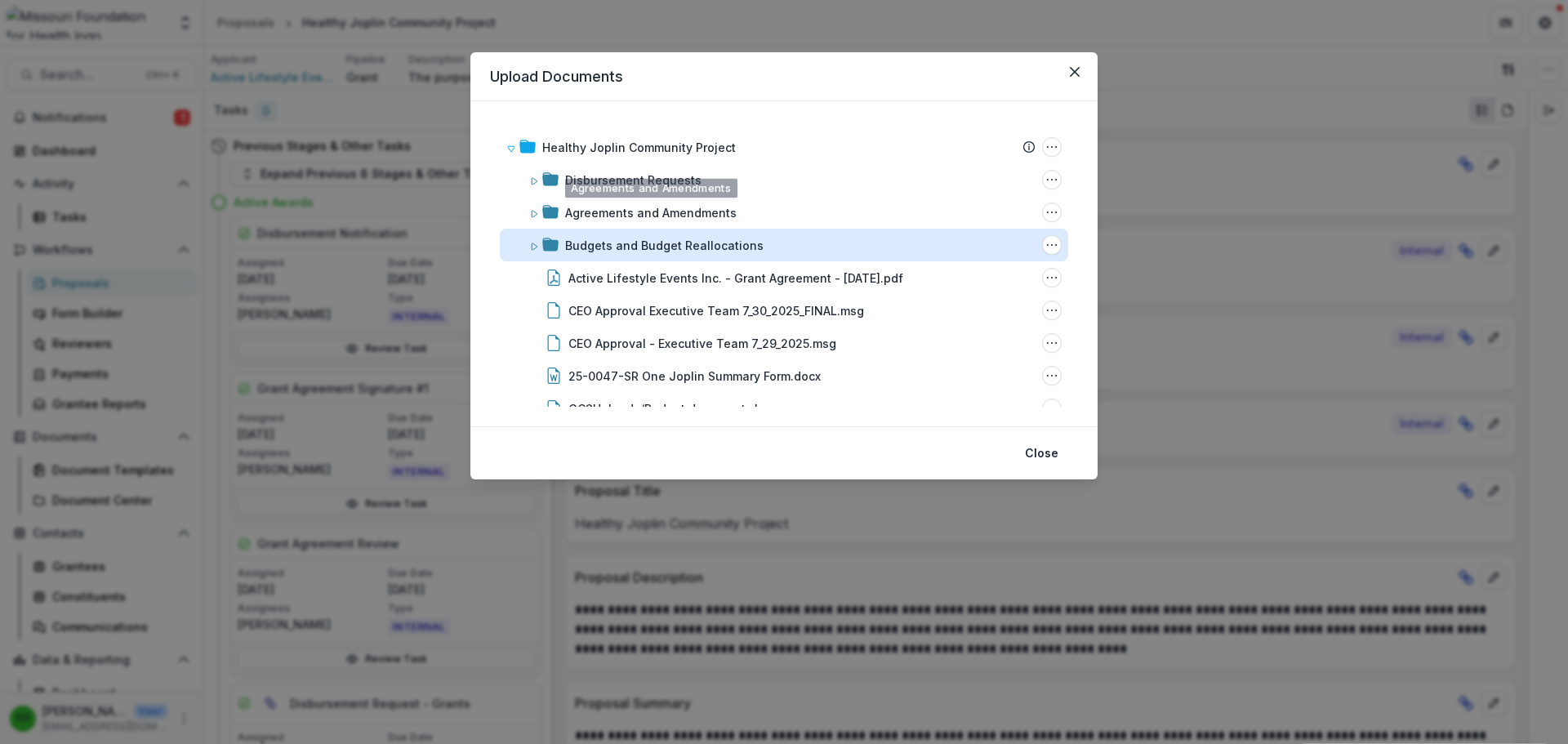
click at [648, 242] on div "Budgets and Budget Reallocations" at bounding box center [664, 244] width 199 height 17
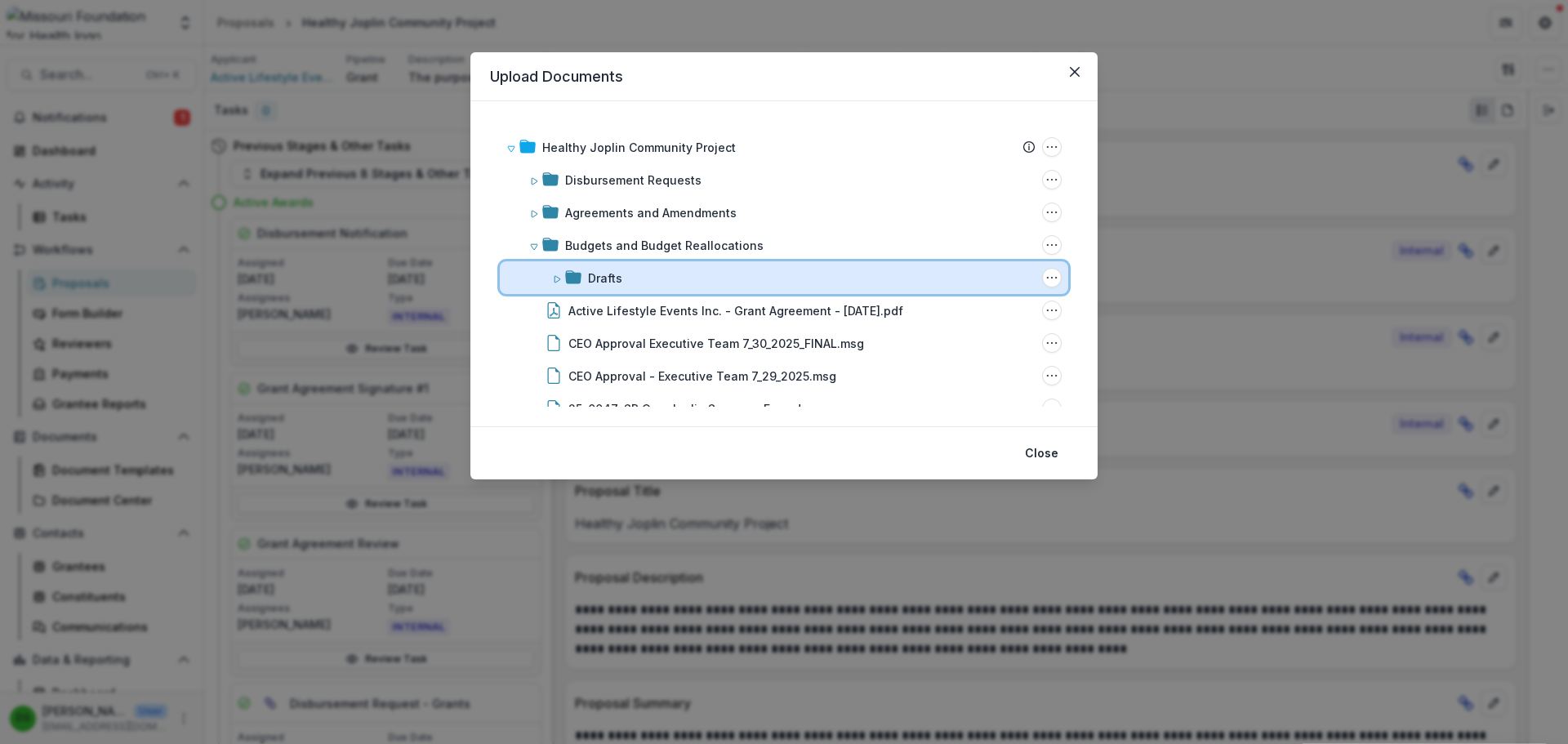
click at [649, 274] on div "Drafts" at bounding box center [811, 277] width 447 height 17
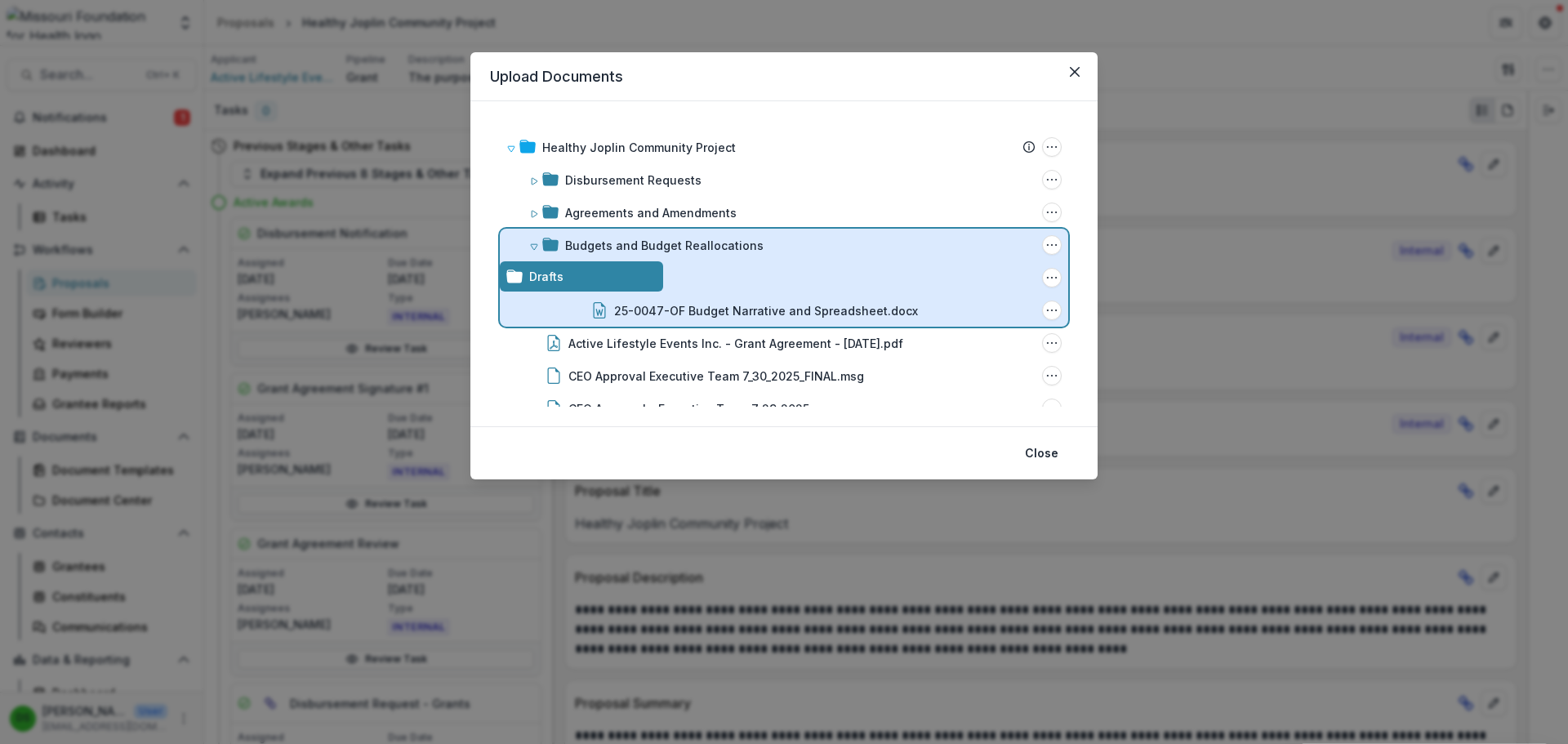
drag, startPoint x: 702, startPoint y: 302, endPoint x: 708, endPoint y: 316, distance: 15.2
click at [708, 316] on div "Healthy Joplin Community Project Submission Temelio Proposal Attached proposal …" at bounding box center [784, 263] width 627 height 325
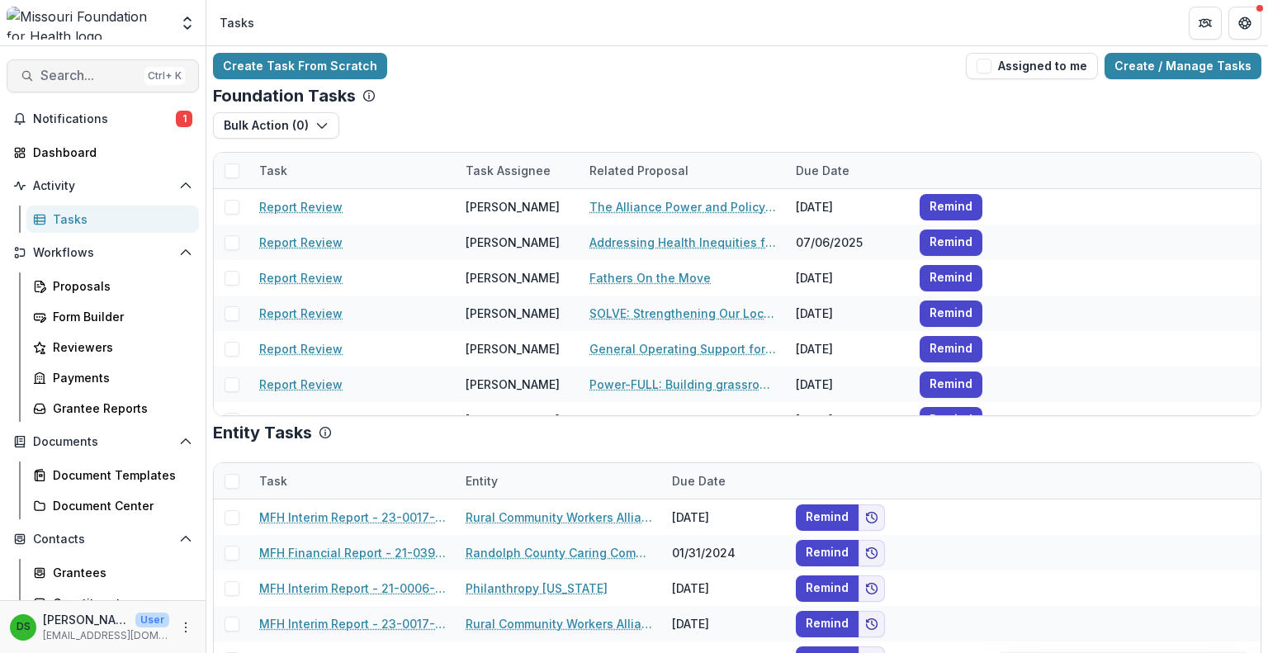
click at [147, 73] on div "Ctrl + K" at bounding box center [164, 76] width 40 height 18
type input "*"
type input "****"
